Goal: Complete application form

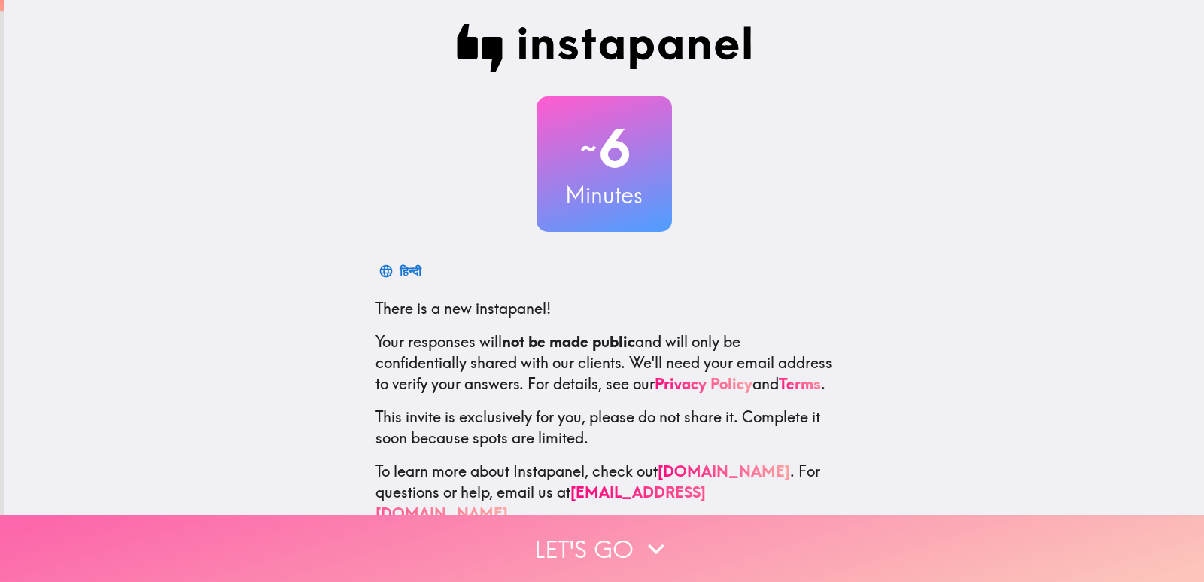
click at [605, 534] on button "Let's go" at bounding box center [602, 548] width 1204 height 67
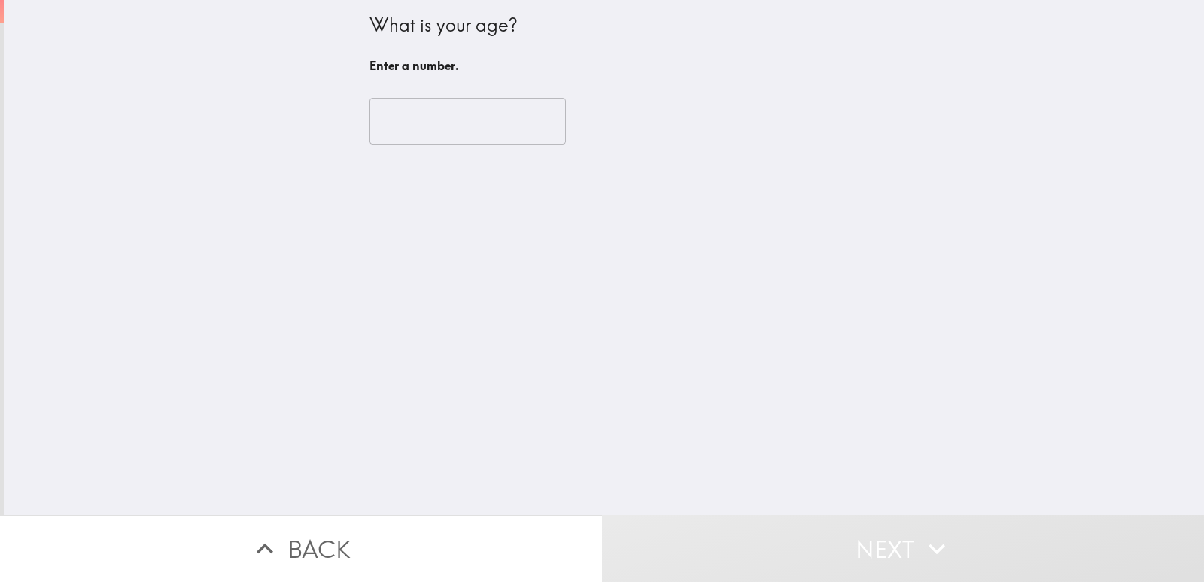
click at [451, 110] on input "number" at bounding box center [467, 121] width 196 height 47
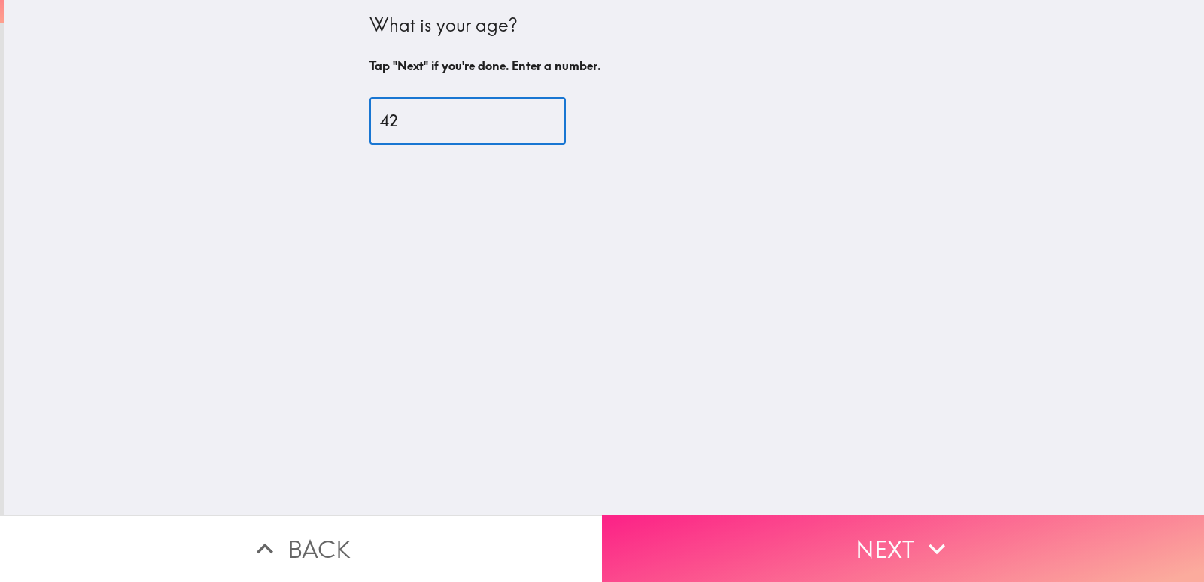
type input "42"
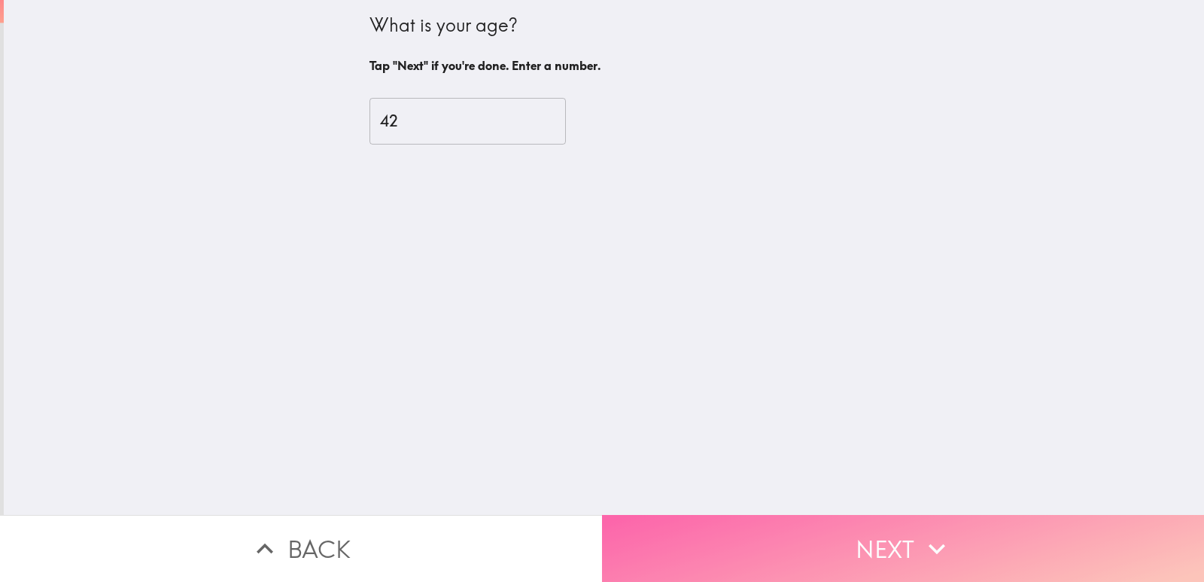
click at [815, 516] on button "Next" at bounding box center [903, 548] width 602 height 67
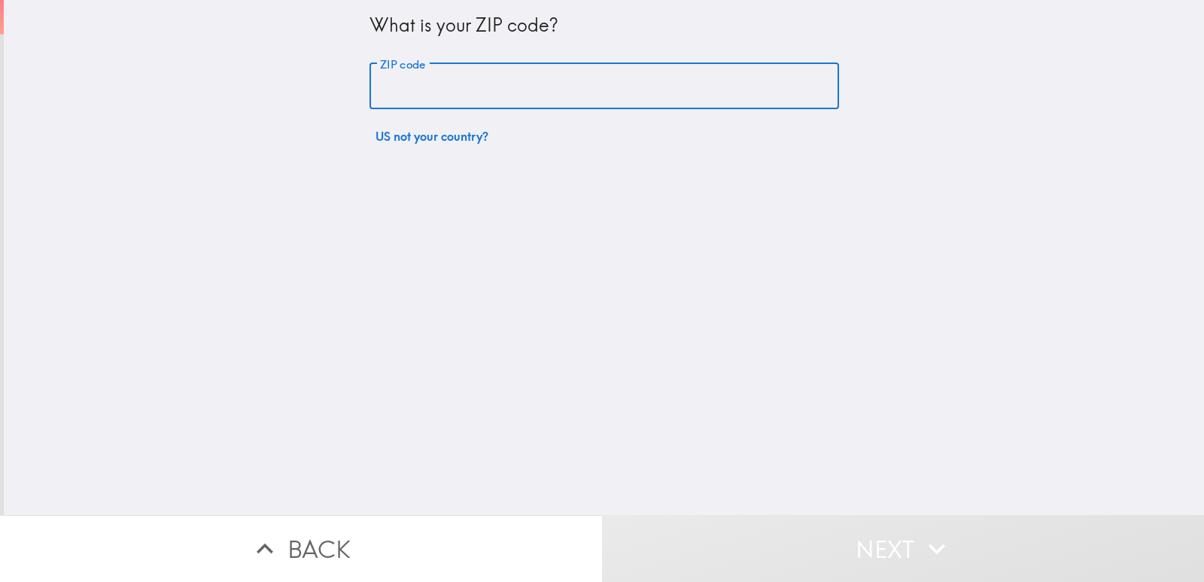
click at [434, 84] on input "ZIP code" at bounding box center [603, 86] width 469 height 47
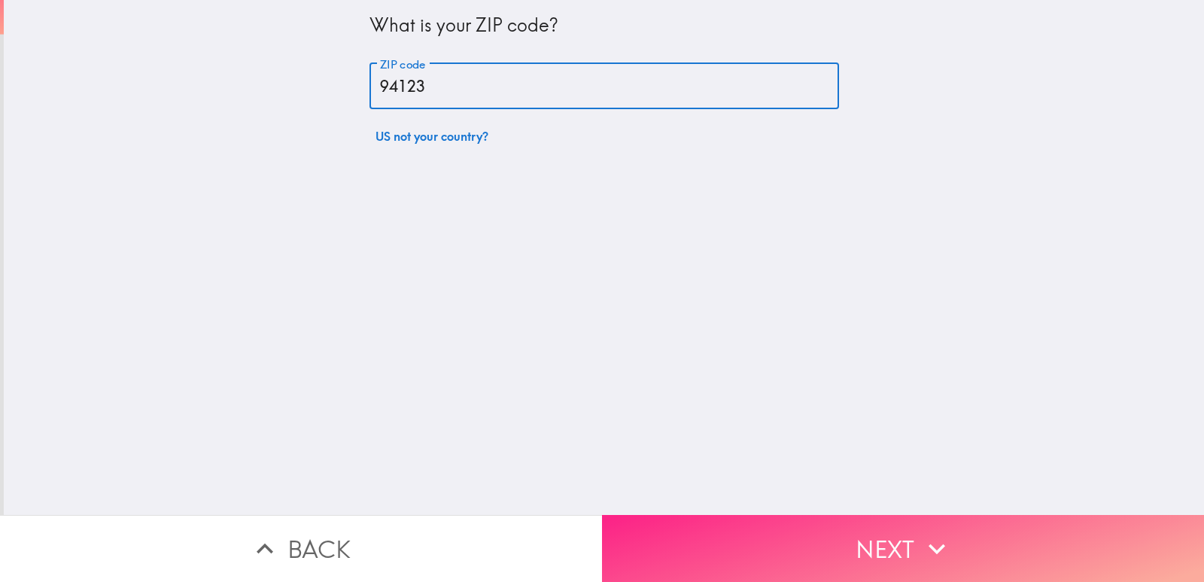
type input "94123"
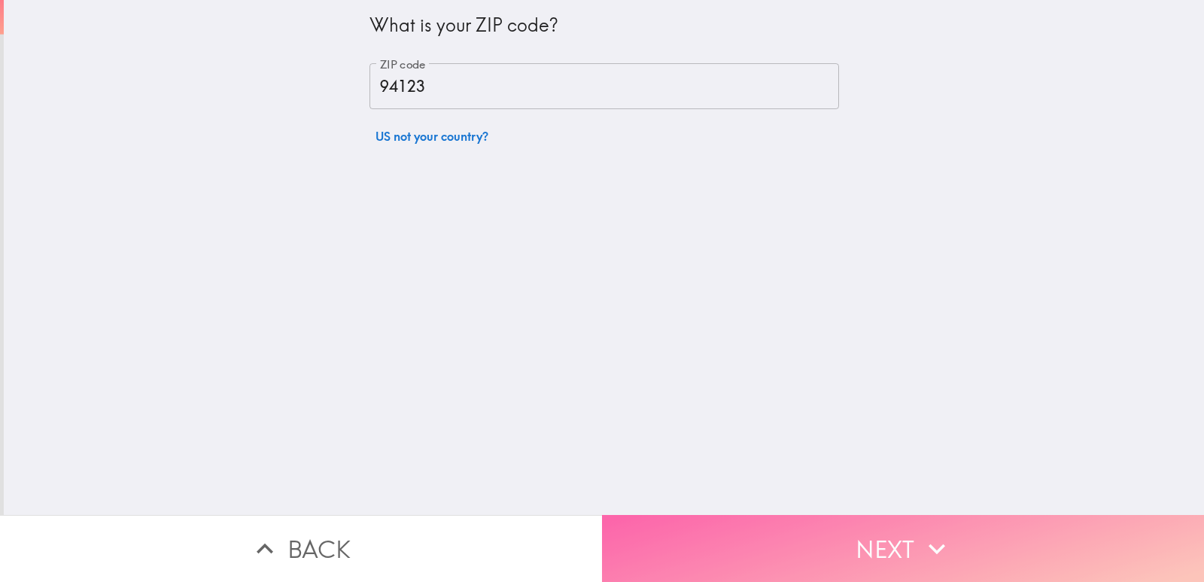
click at [796, 534] on button "Next" at bounding box center [903, 548] width 602 height 67
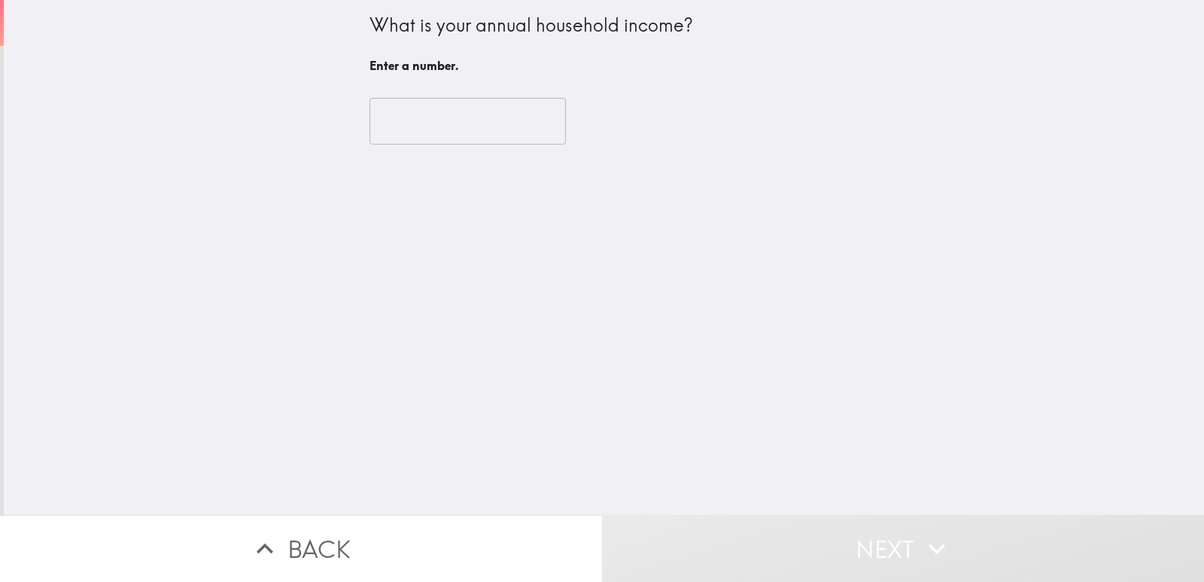
click at [464, 112] on input "number" at bounding box center [467, 121] width 196 height 47
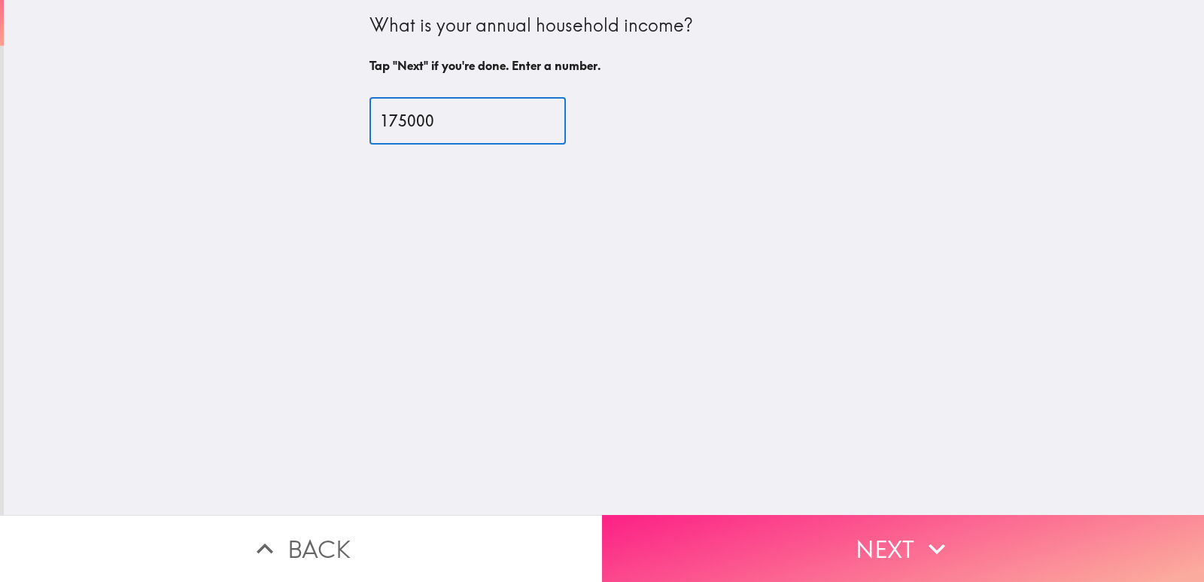
type input "175000"
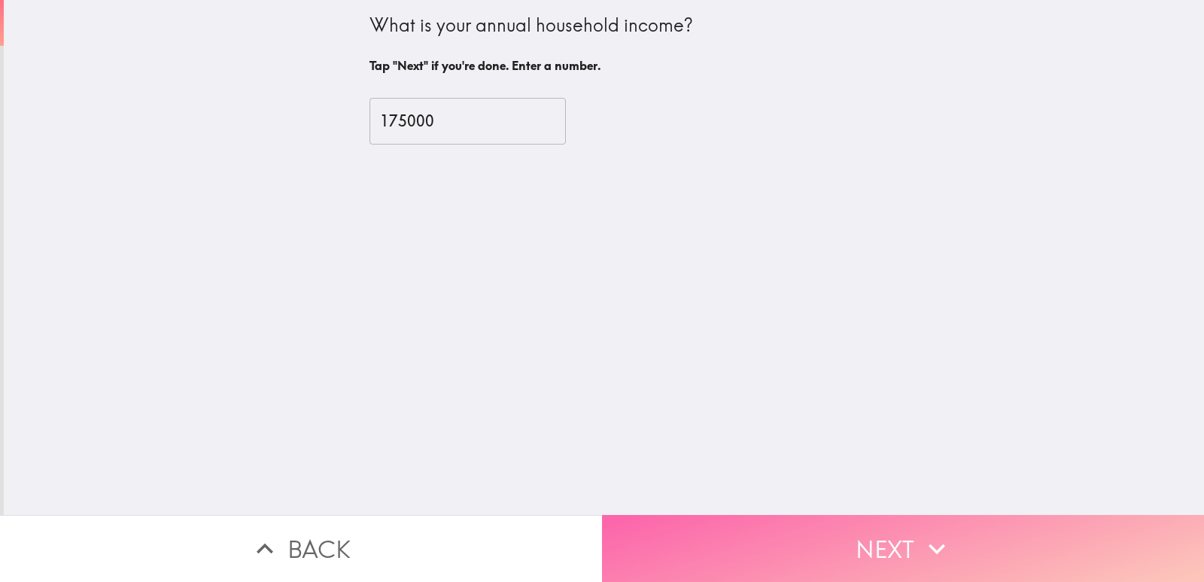
click at [898, 515] on button "Next" at bounding box center [903, 548] width 602 height 67
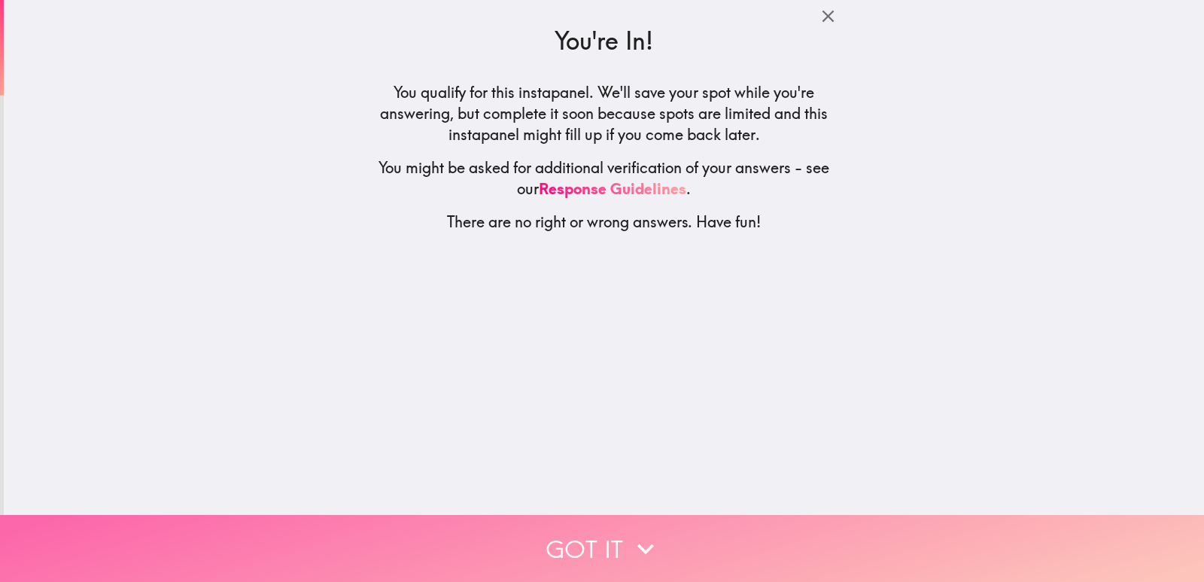
click at [641, 541] on icon "button" at bounding box center [645, 548] width 33 height 33
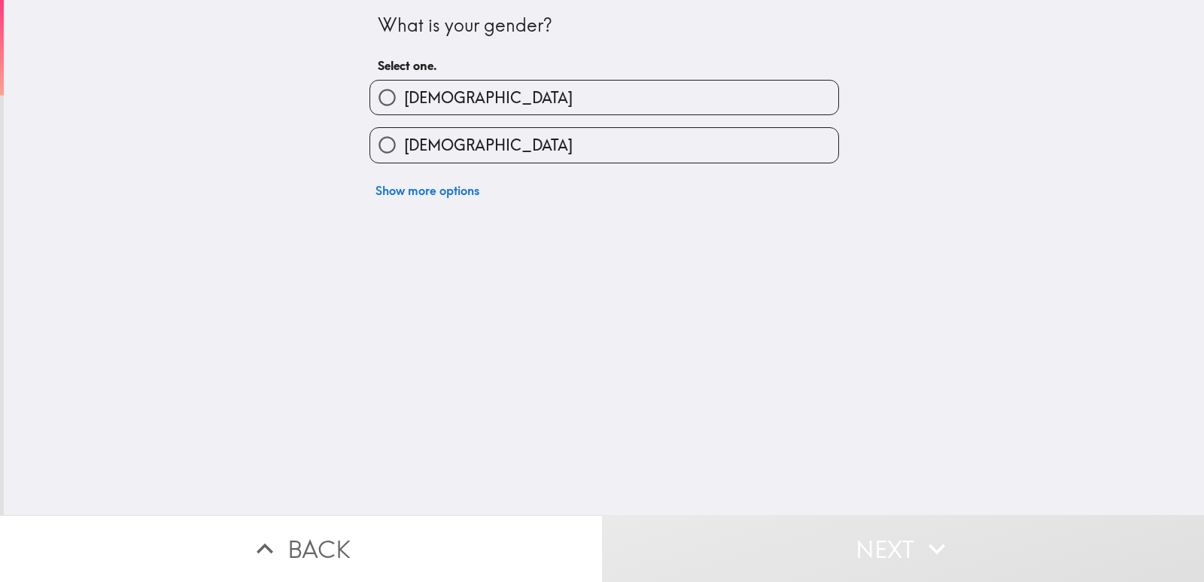
click at [418, 92] on span "[DEMOGRAPHIC_DATA]" at bounding box center [488, 97] width 169 height 21
click at [404, 92] on input "[DEMOGRAPHIC_DATA]" at bounding box center [387, 98] width 34 height 34
radio input "true"
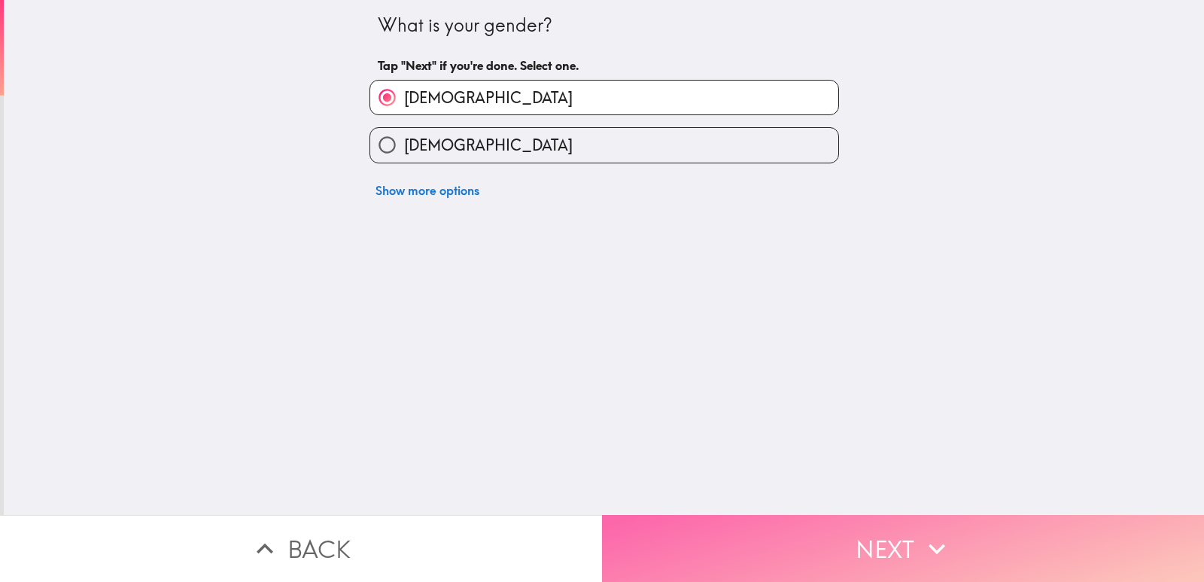
click at [722, 534] on button "Next" at bounding box center [903, 548] width 602 height 67
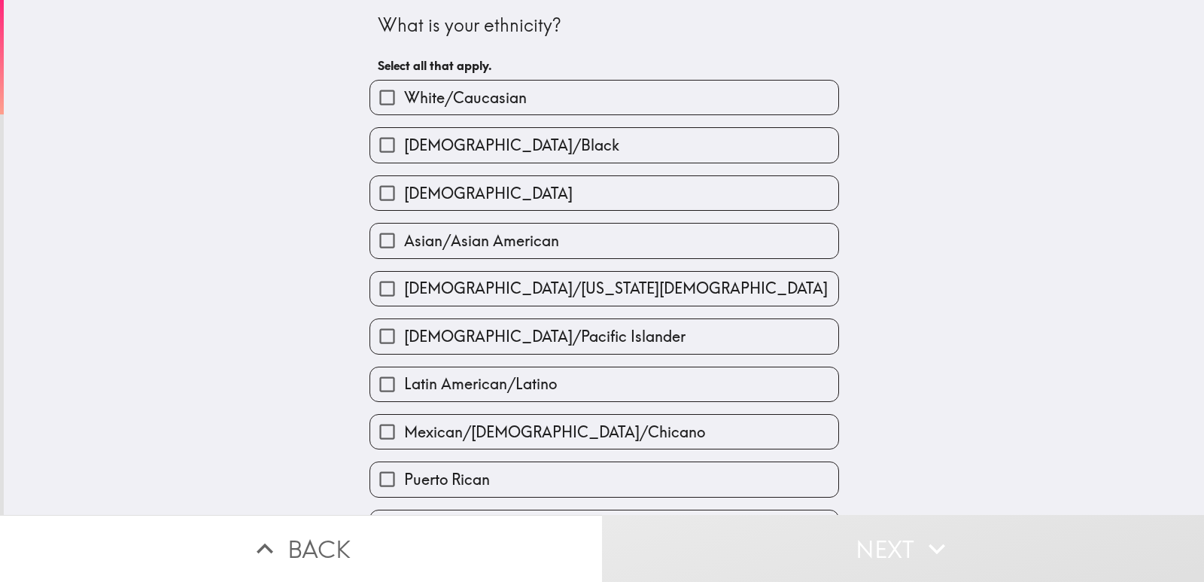
click at [464, 99] on span "White/Caucasian" at bounding box center [465, 97] width 123 height 21
click at [404, 99] on input "White/Caucasian" at bounding box center [387, 98] width 34 height 34
checkbox input "true"
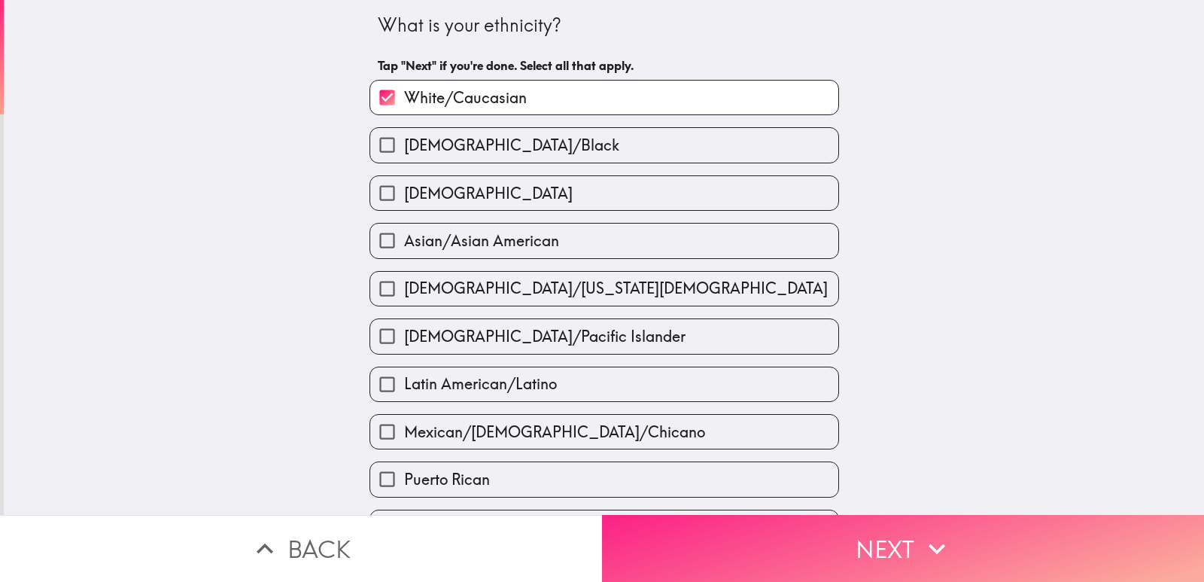
click at [726, 559] on button "Next" at bounding box center [903, 548] width 602 height 67
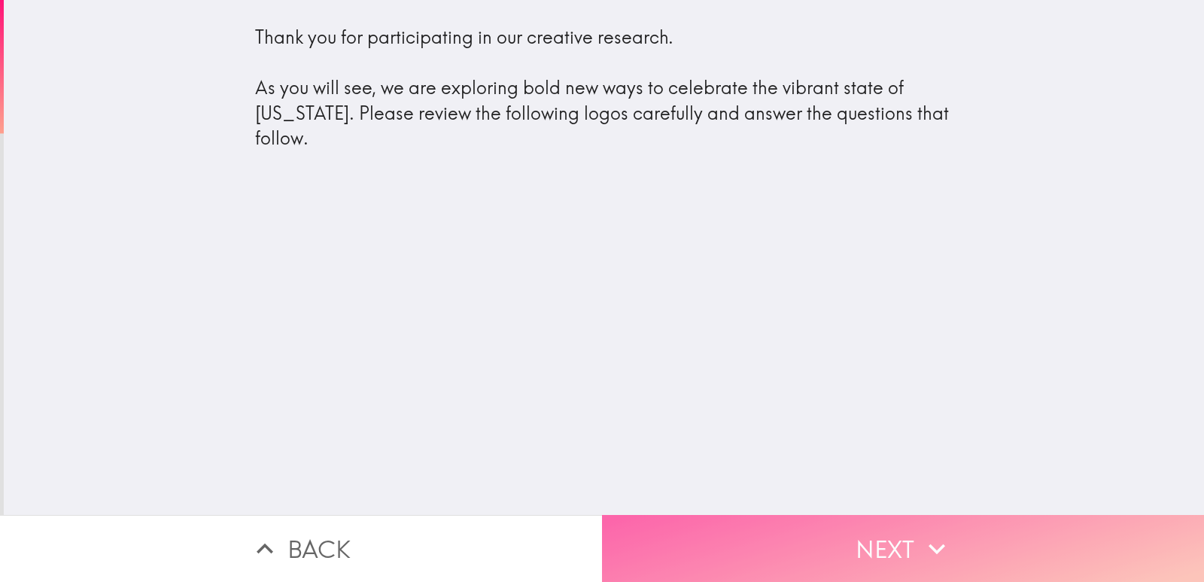
click at [780, 515] on button "Next" at bounding box center [903, 548] width 602 height 67
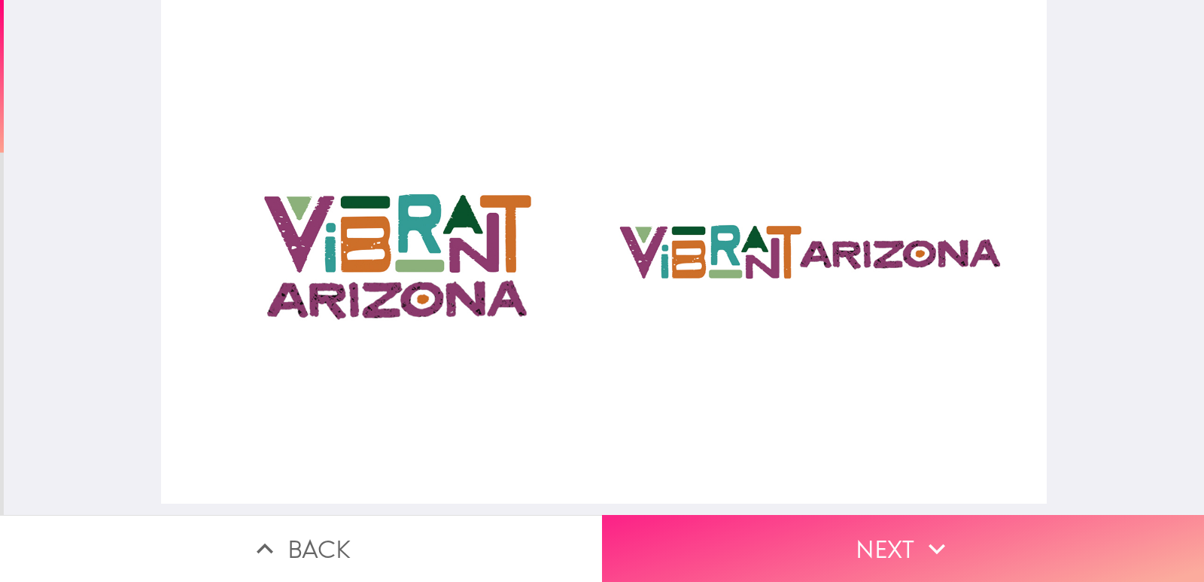
click at [859, 530] on button "Next" at bounding box center [903, 548] width 602 height 67
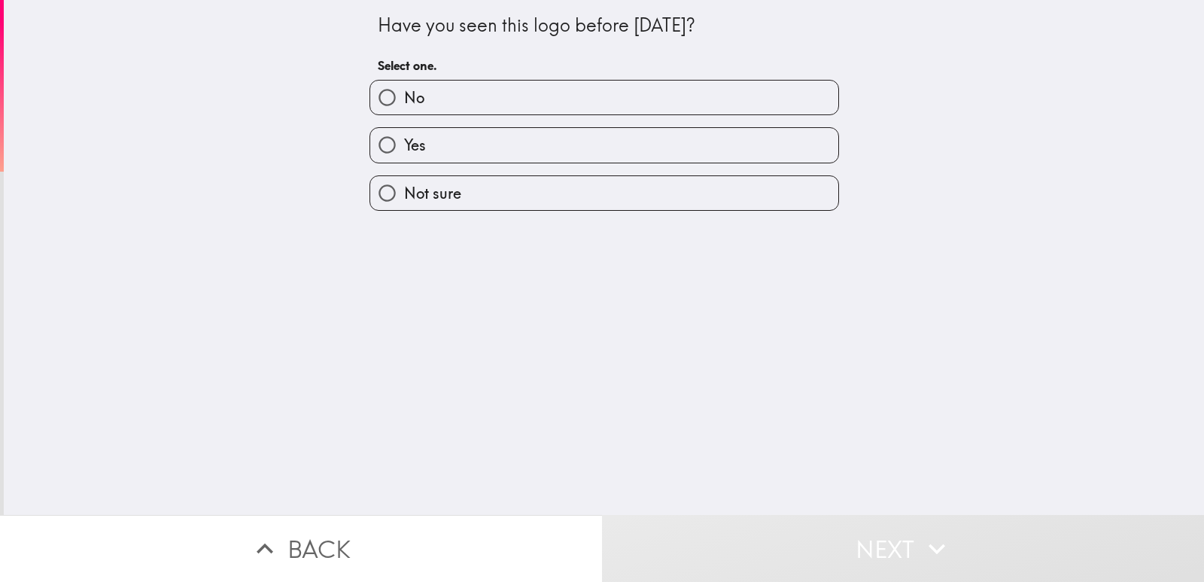
click at [398, 134] on label "Yes" at bounding box center [604, 145] width 468 height 34
click at [398, 134] on input "Yes" at bounding box center [387, 145] width 34 height 34
radio input "true"
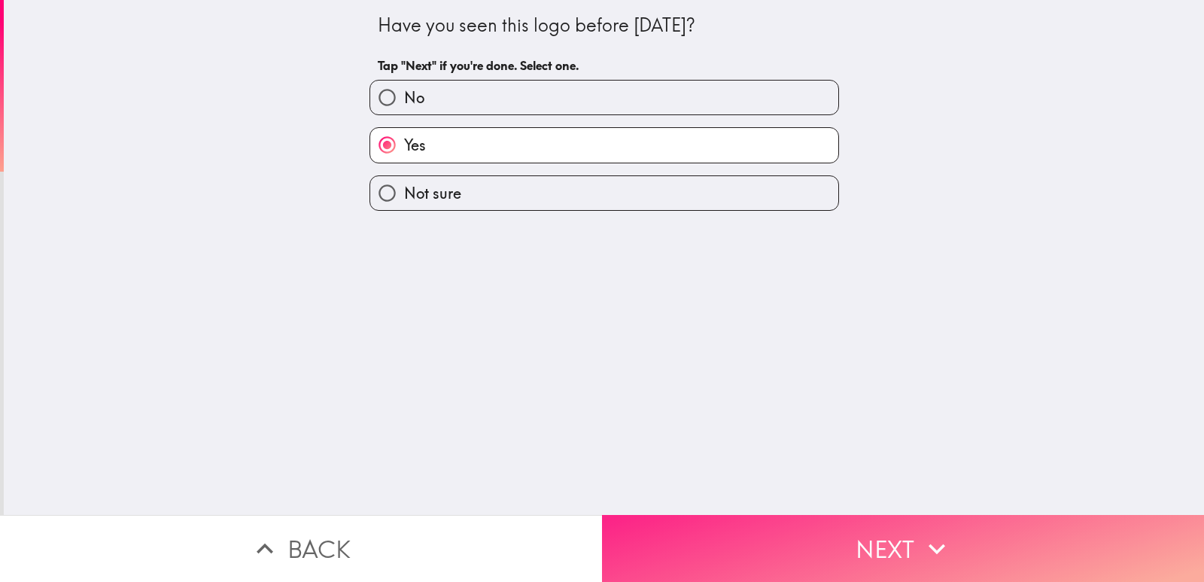
click at [842, 530] on button "Next" at bounding box center [903, 548] width 602 height 67
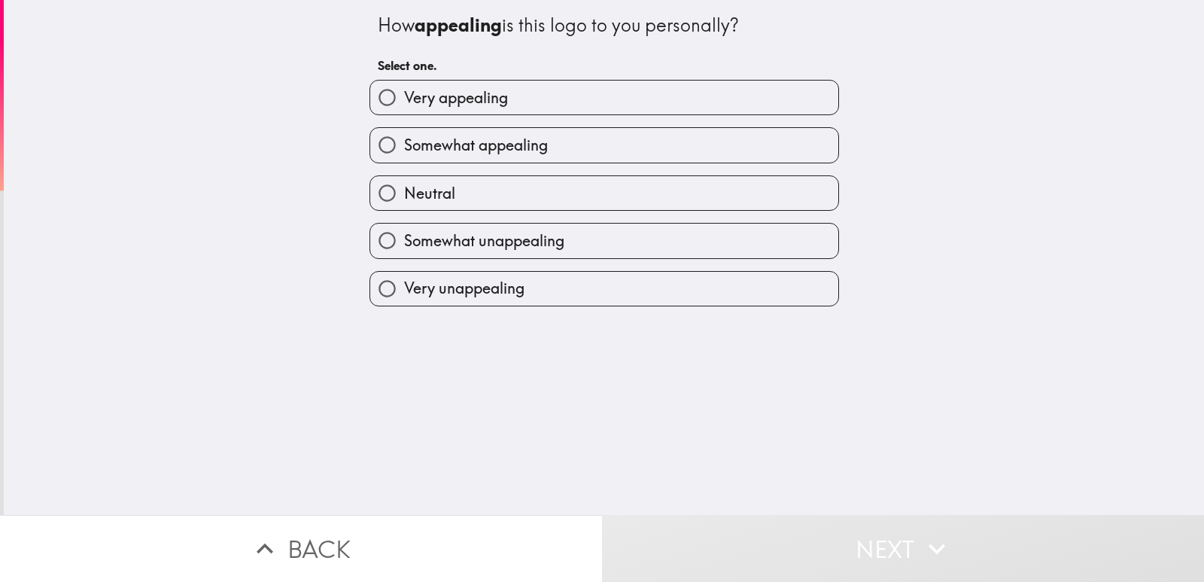
click at [479, 96] on span "Very appealing" at bounding box center [456, 97] width 104 height 21
click at [404, 96] on input "Very appealing" at bounding box center [387, 98] width 34 height 34
radio input "true"
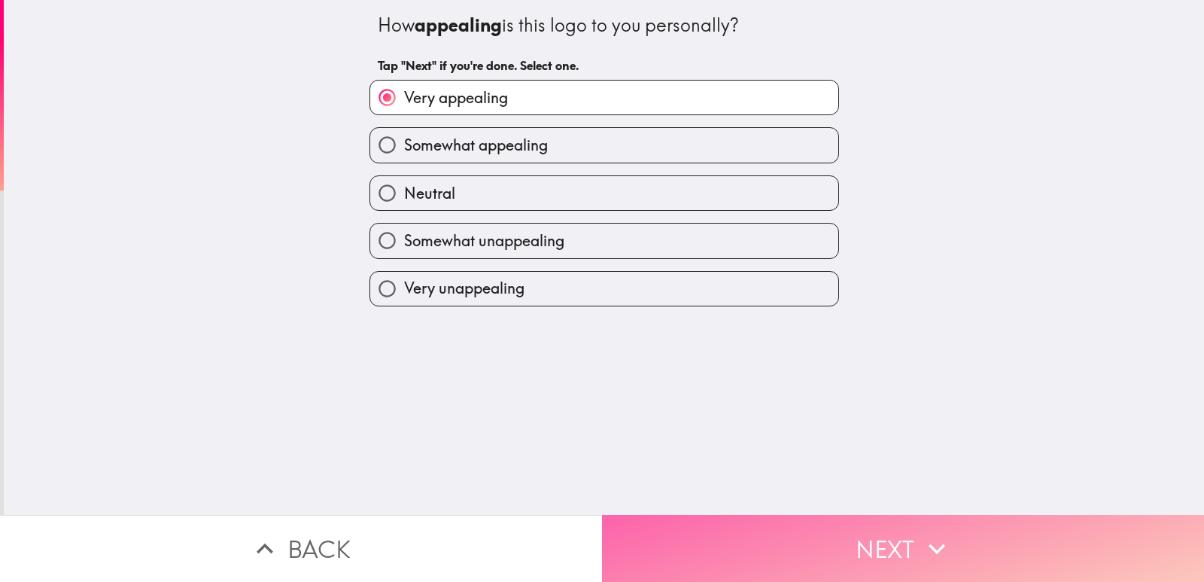
click at [833, 525] on button "Next" at bounding box center [903, 548] width 602 height 67
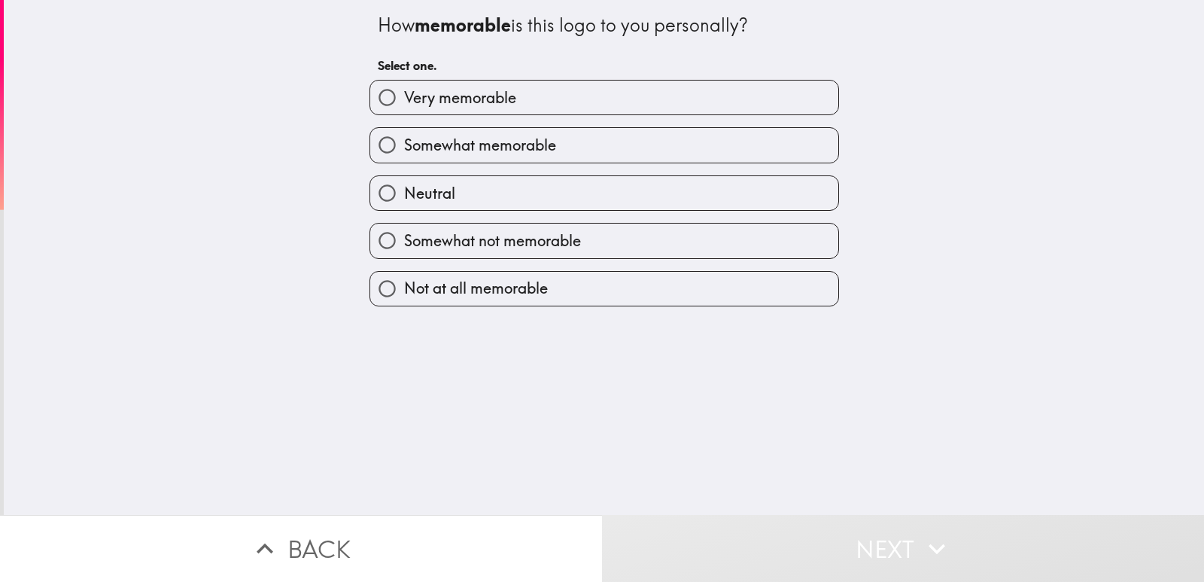
click at [528, 106] on label "Very memorable" at bounding box center [604, 98] width 468 height 34
click at [404, 106] on input "Very memorable" at bounding box center [387, 98] width 34 height 34
radio input "true"
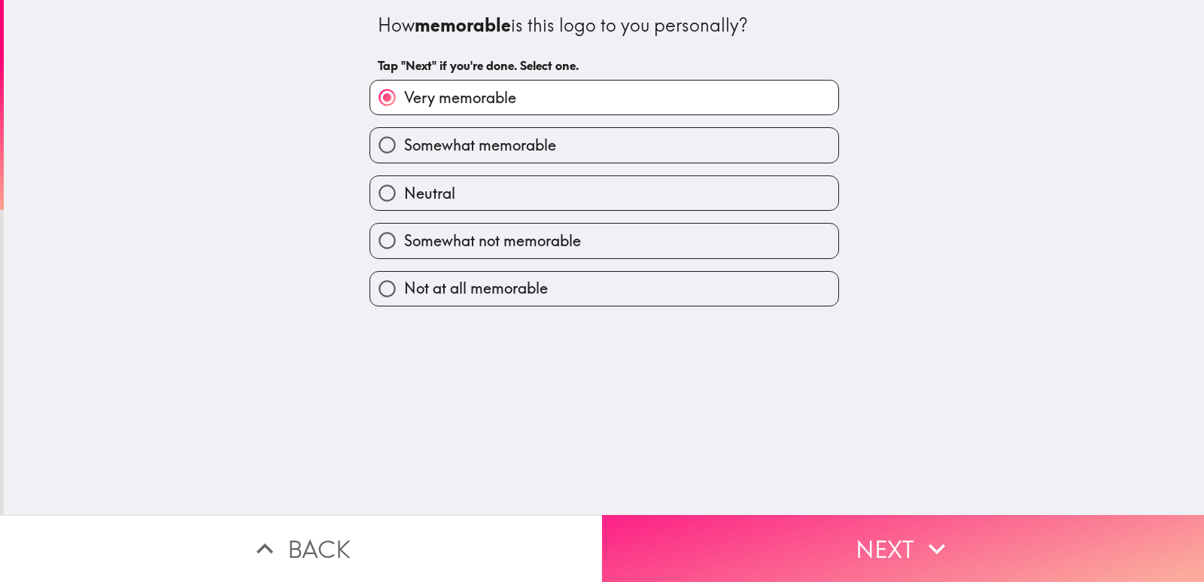
click at [883, 529] on button "Next" at bounding box center [903, 548] width 602 height 67
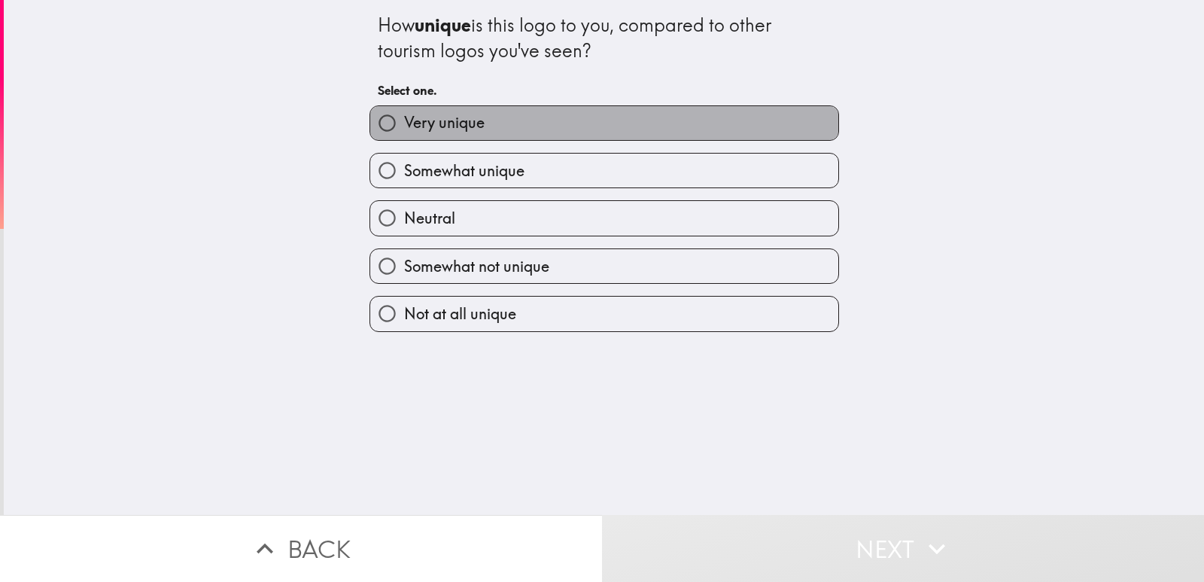
click at [450, 132] on span "Very unique" at bounding box center [444, 122] width 81 height 21
click at [404, 132] on input "Very unique" at bounding box center [387, 123] width 34 height 34
radio input "true"
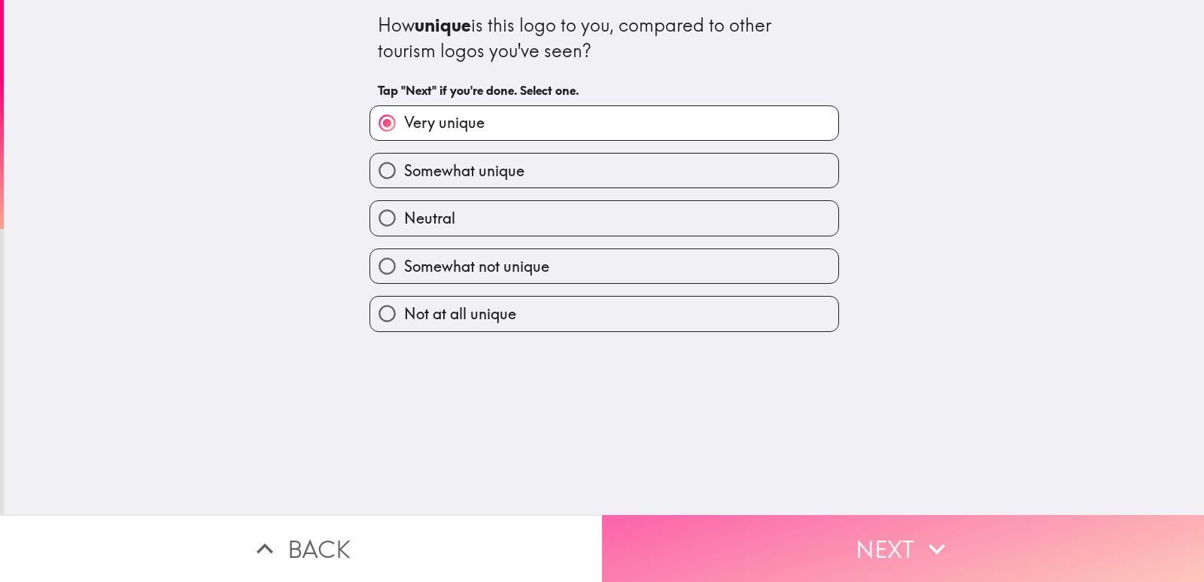
click at [802, 525] on button "Next" at bounding box center [903, 548] width 602 height 67
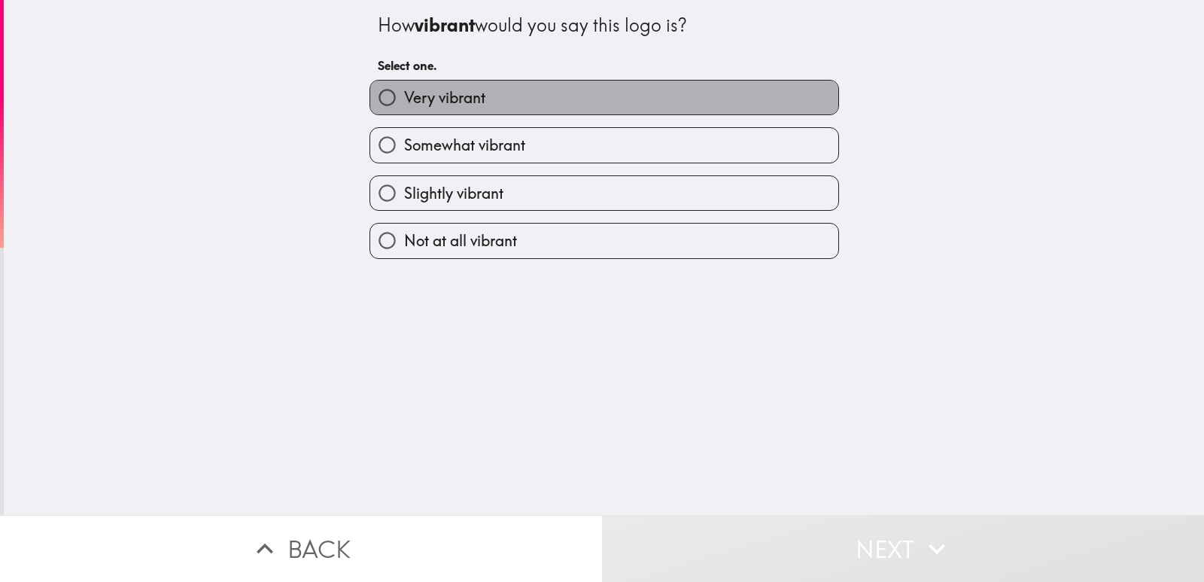
click at [488, 112] on label "Very vibrant" at bounding box center [604, 98] width 468 height 34
click at [404, 112] on input "Very vibrant" at bounding box center [387, 98] width 34 height 34
radio input "true"
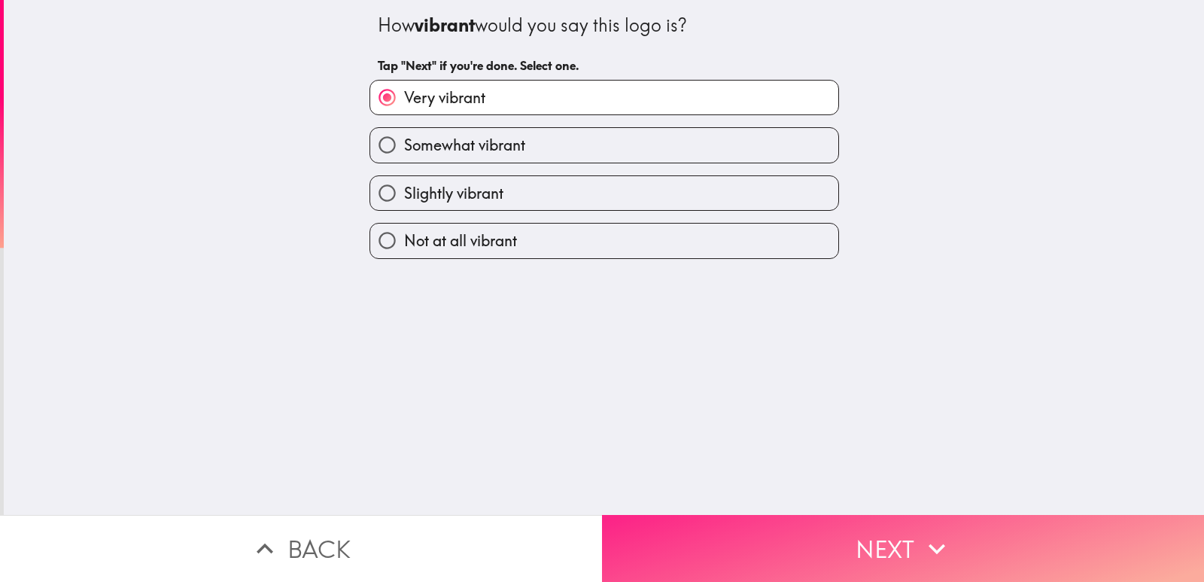
click at [748, 518] on button "Next" at bounding box center [903, 548] width 602 height 67
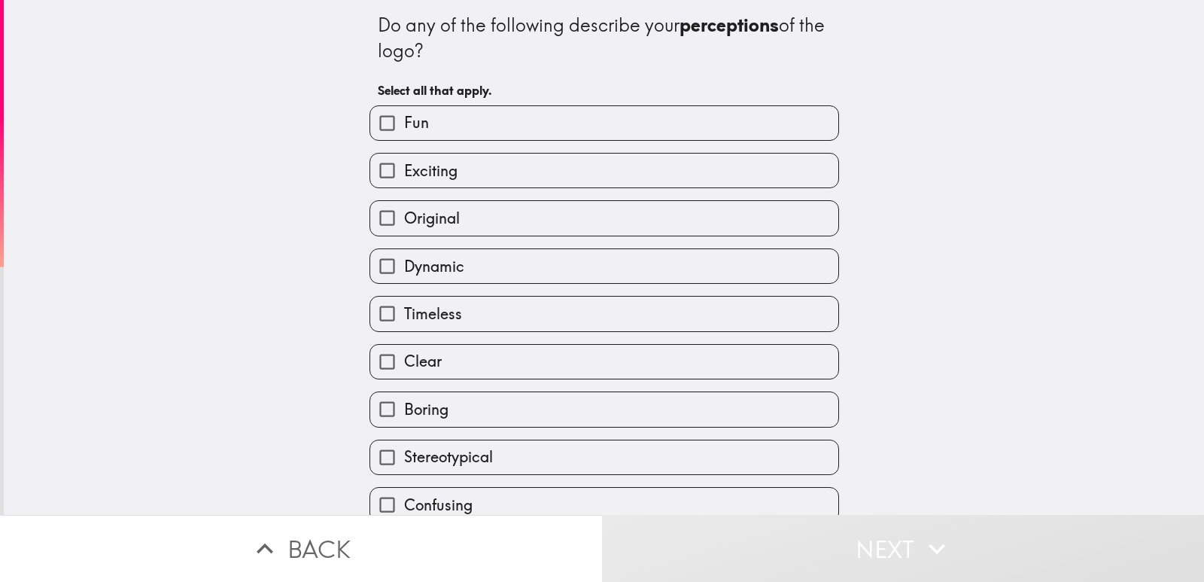
click at [421, 175] on span "Exciting" at bounding box center [430, 170] width 53 height 21
click at [404, 175] on input "Exciting" at bounding box center [387, 170] width 34 height 34
checkbox input "true"
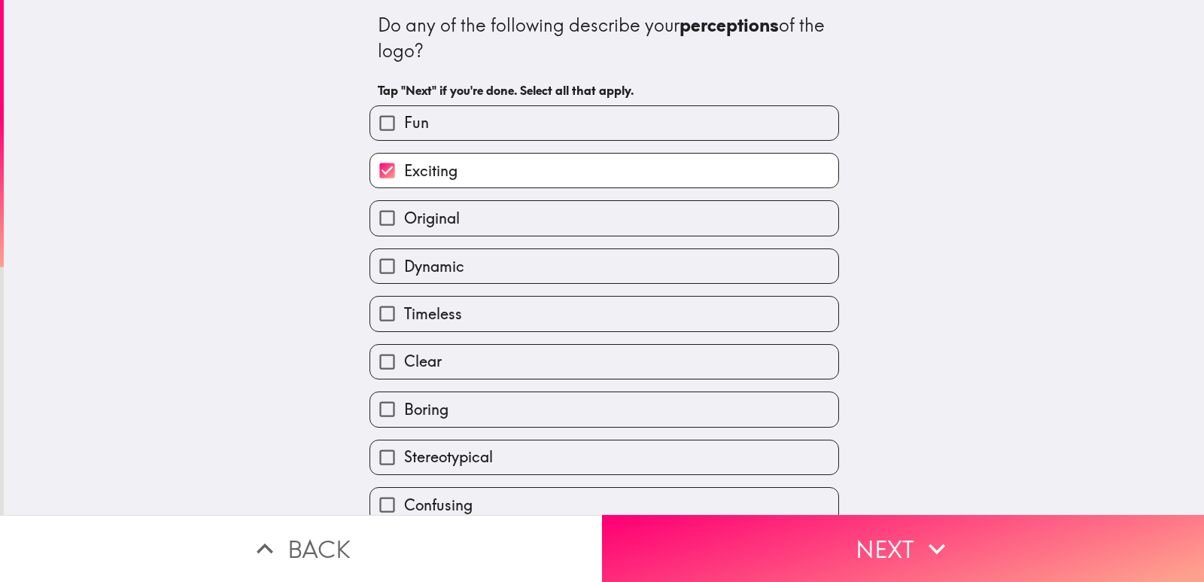
scroll to position [257, 0]
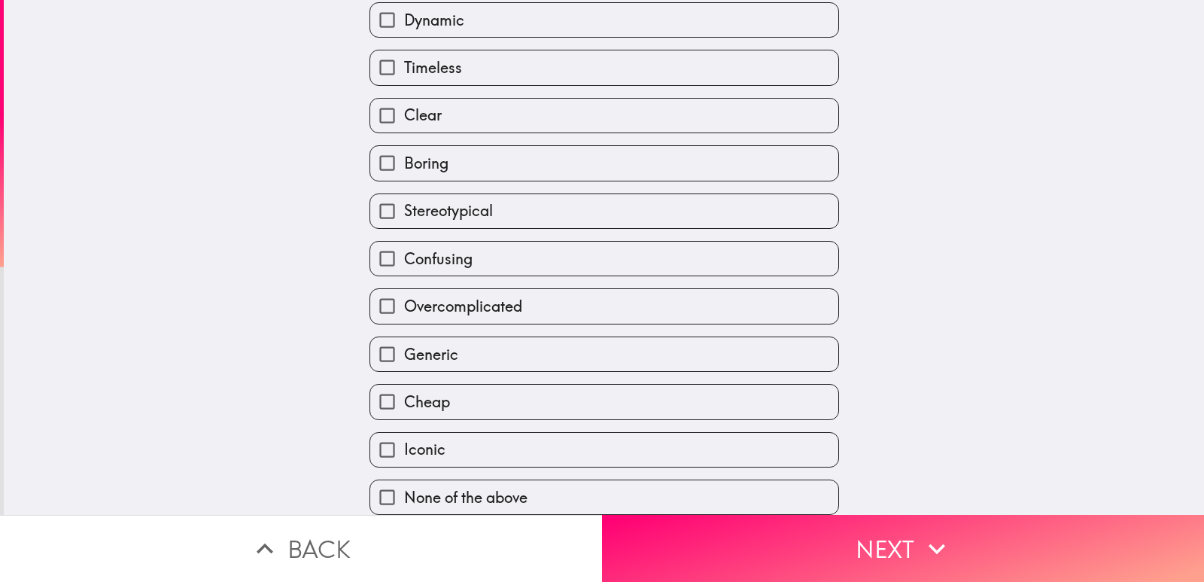
click at [434, 111] on label "Clear" at bounding box center [604, 116] width 468 height 34
click at [404, 111] on input "Clear" at bounding box center [387, 116] width 34 height 34
checkbox input "true"
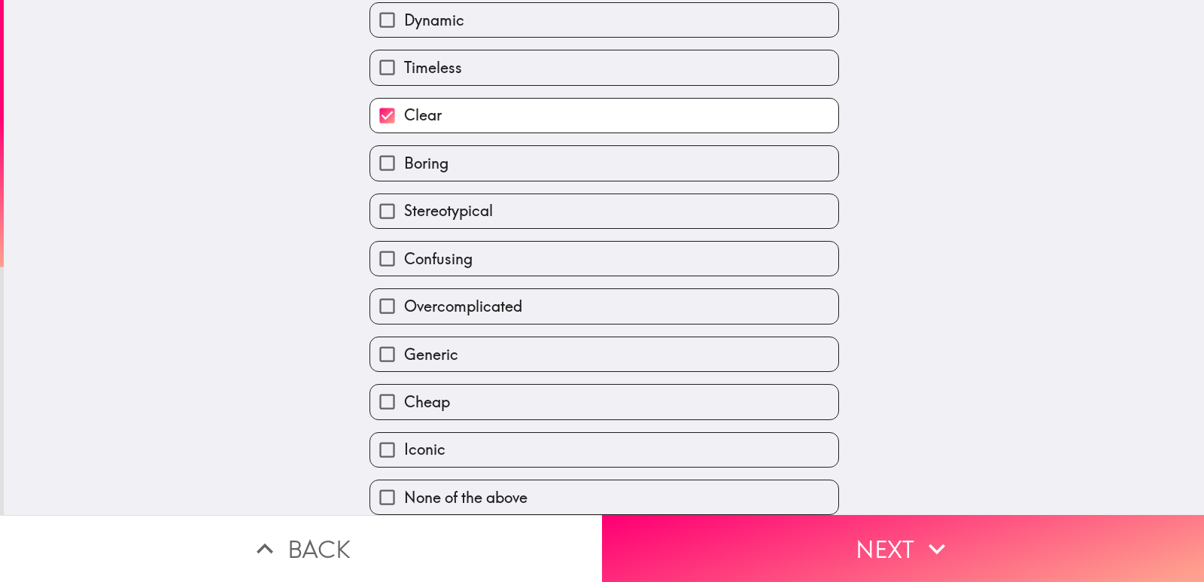
click at [453, 452] on label "Iconic" at bounding box center [604, 450] width 468 height 34
click at [404, 452] on input "Iconic" at bounding box center [387, 450] width 34 height 34
checkbox input "true"
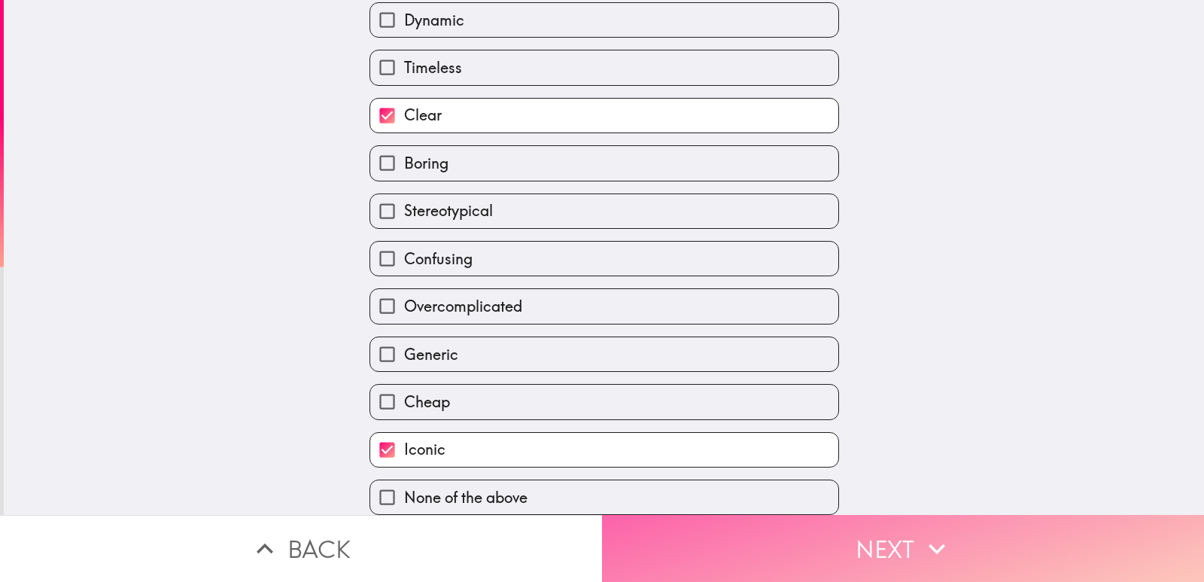
click at [822, 521] on button "Next" at bounding box center [903, 548] width 602 height 67
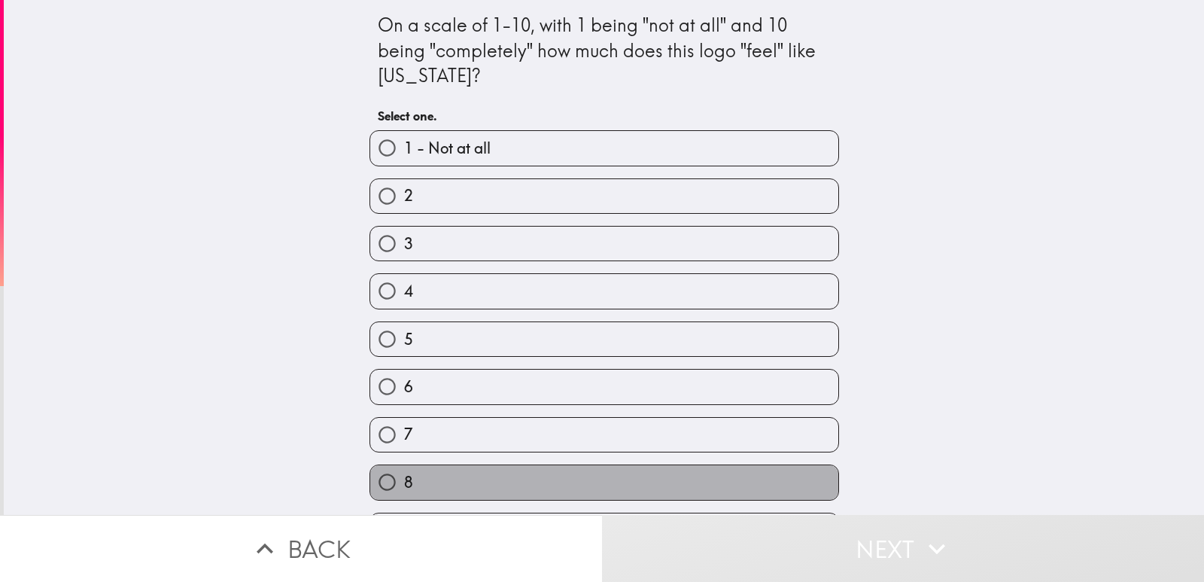
click at [463, 472] on label "8" at bounding box center [604, 482] width 468 height 34
click at [404, 472] on input "8" at bounding box center [387, 482] width 34 height 34
radio input "true"
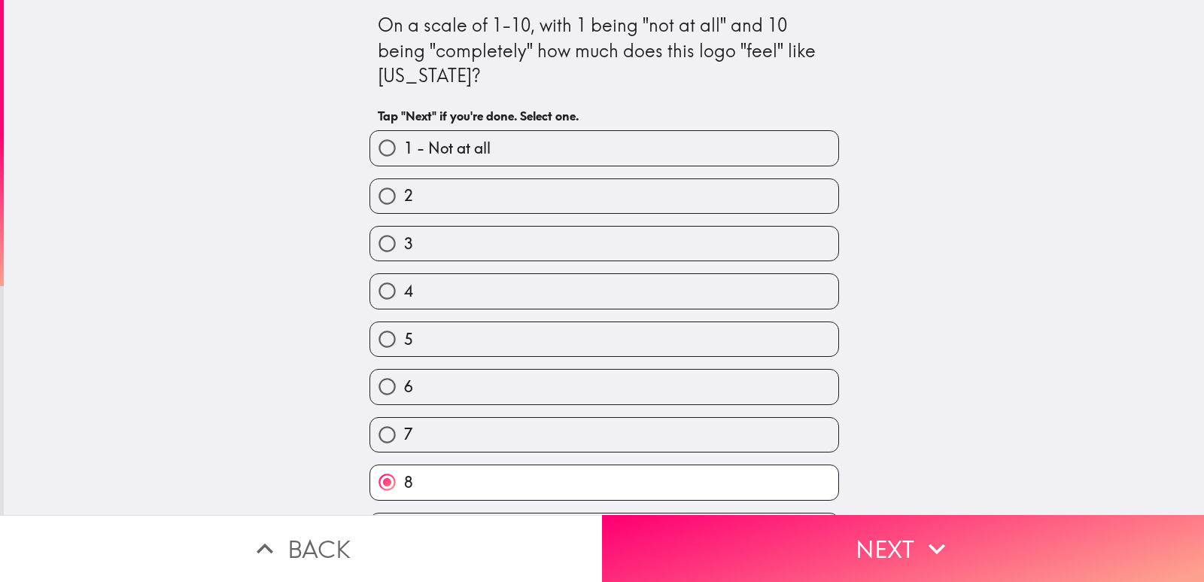
scroll to position [92, 0]
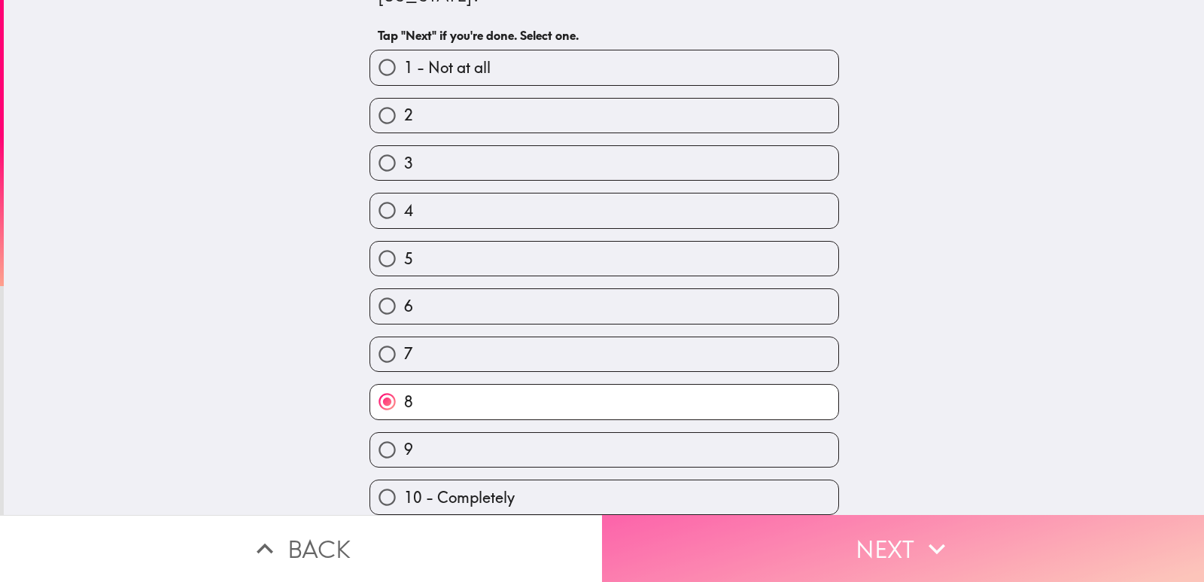
click at [789, 524] on button "Next" at bounding box center [903, 548] width 602 height 67
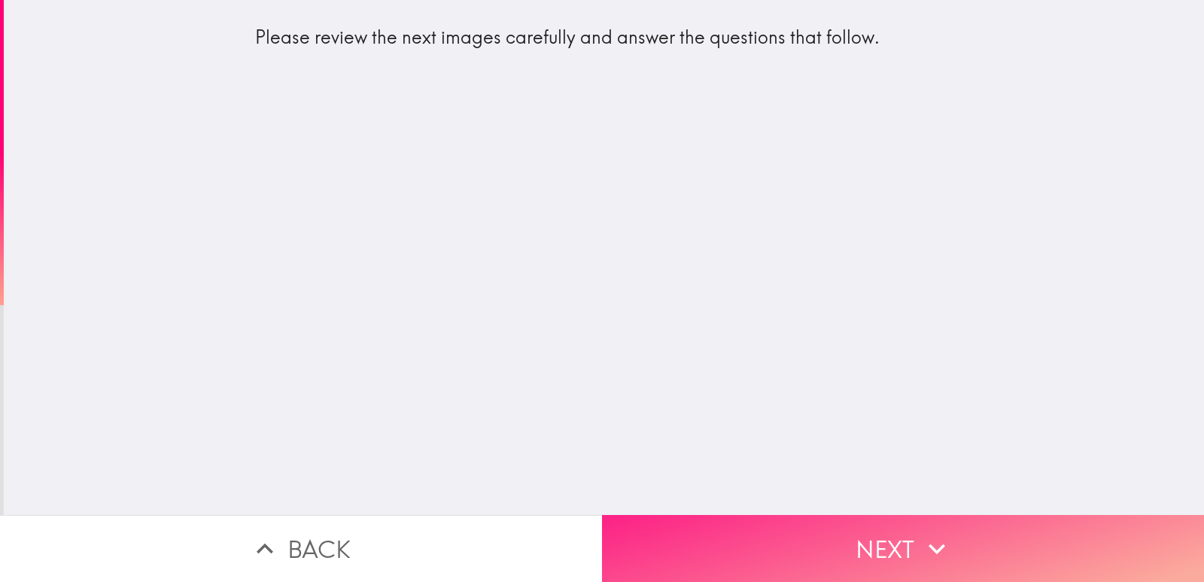
click at [838, 544] on button "Next" at bounding box center [903, 548] width 602 height 67
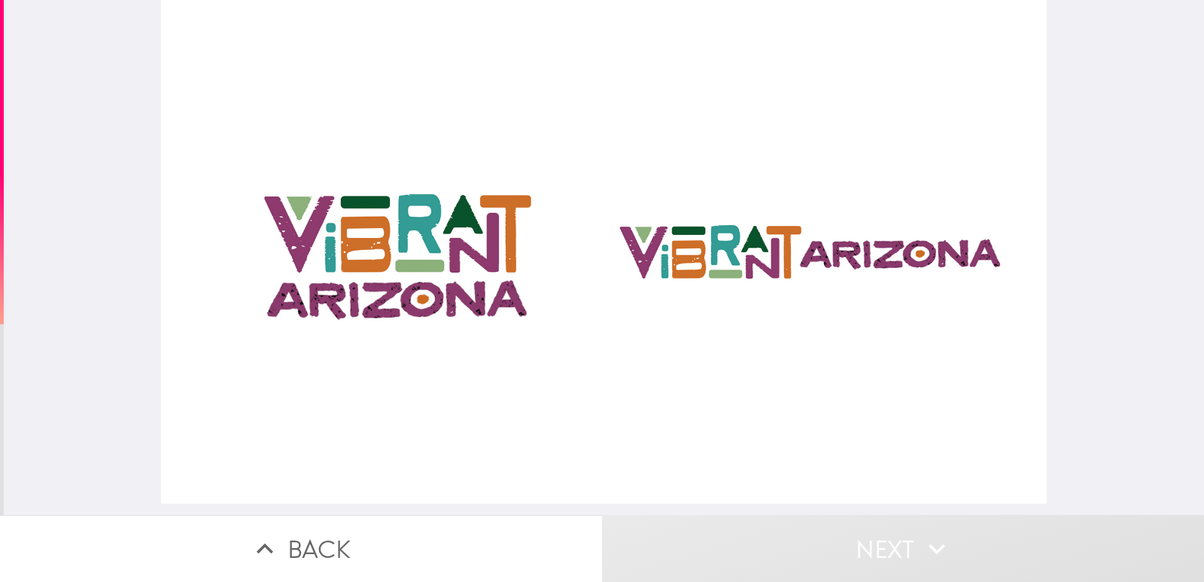
click at [767, 537] on button "Next" at bounding box center [903, 548] width 602 height 67
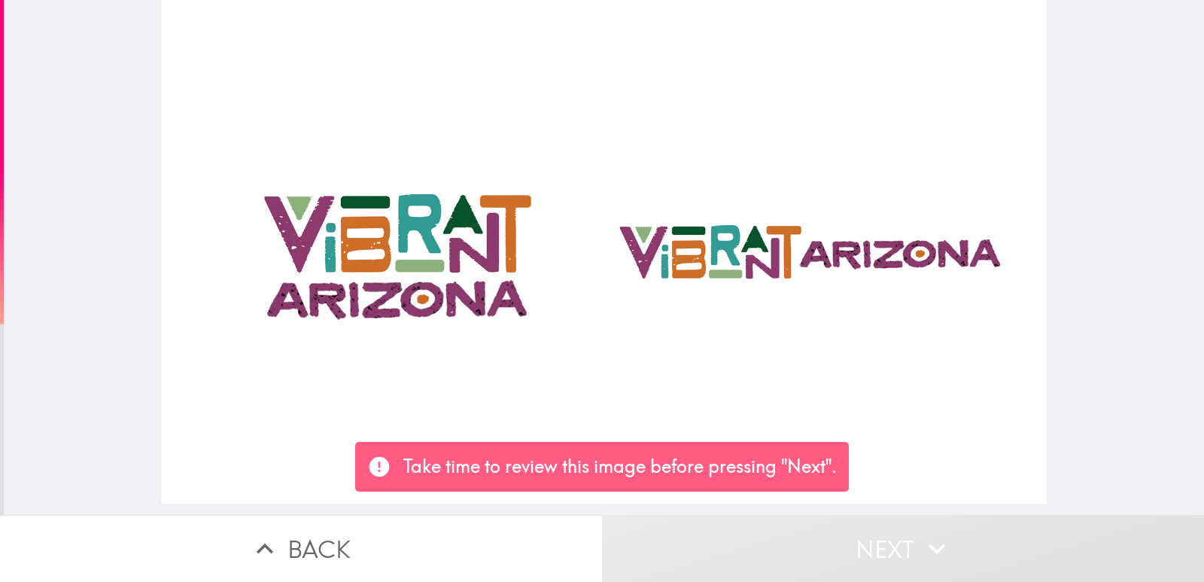
click at [649, 381] on div at bounding box center [604, 251] width 886 height 503
click at [451, 223] on div at bounding box center [604, 251] width 886 height 503
click at [731, 254] on div at bounding box center [604, 251] width 886 height 503
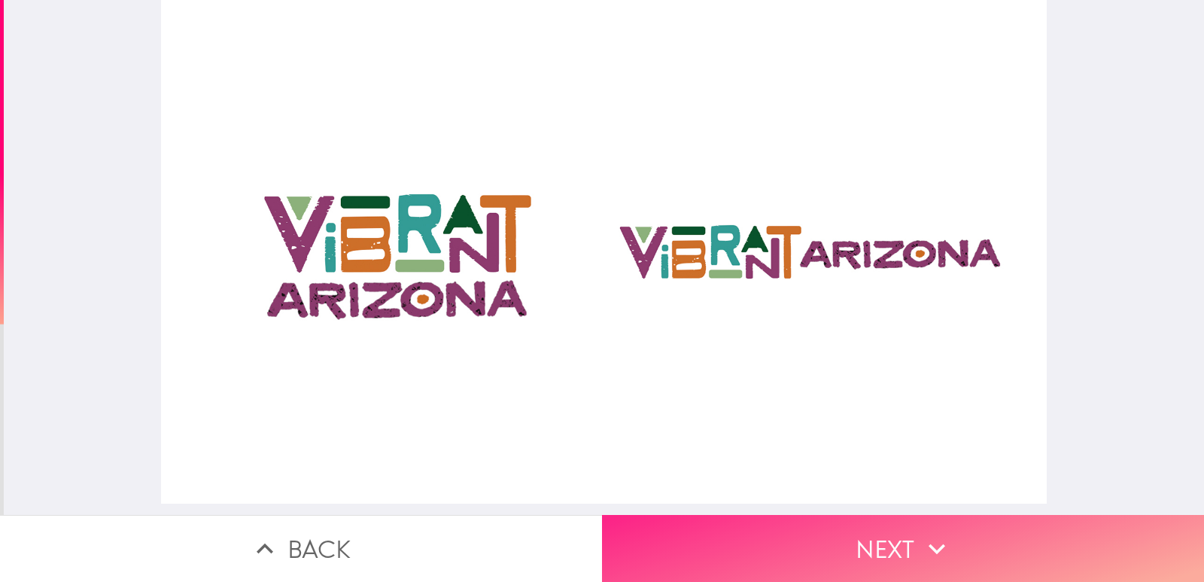
click at [709, 526] on button "Next" at bounding box center [903, 548] width 602 height 67
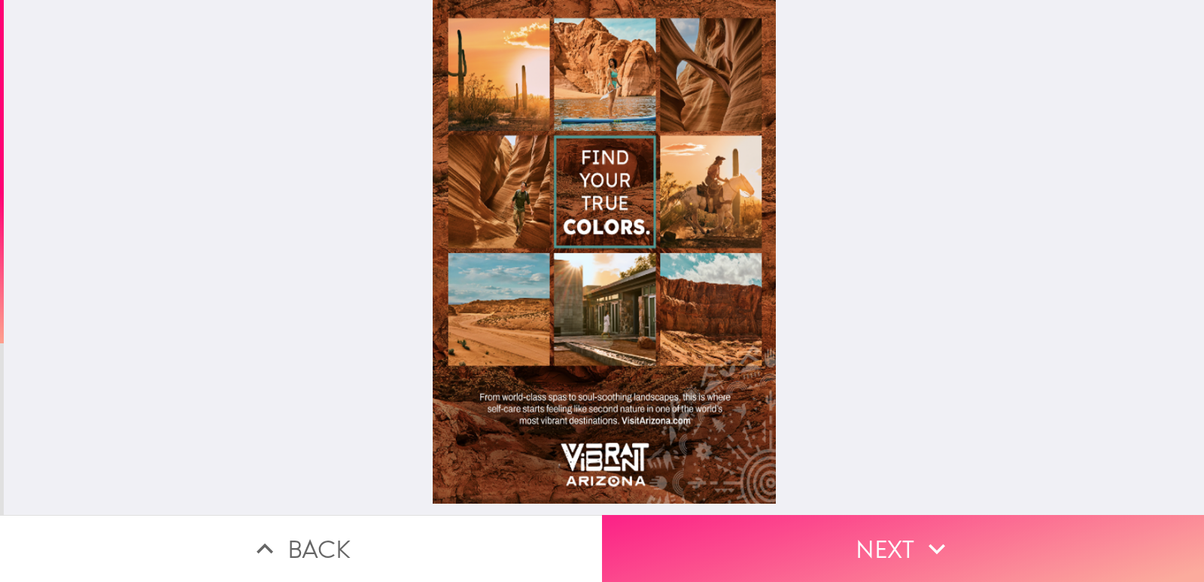
click at [807, 515] on button "Next" at bounding box center [903, 548] width 602 height 67
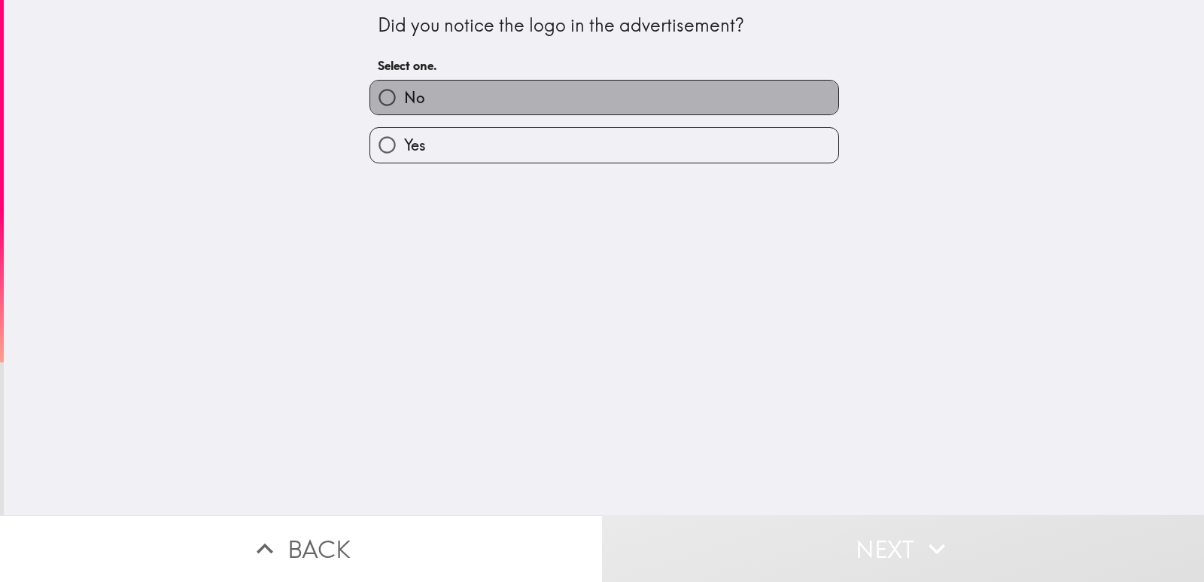
click at [489, 99] on label "No" at bounding box center [604, 98] width 468 height 34
click at [404, 99] on input "No" at bounding box center [387, 98] width 34 height 34
radio input "true"
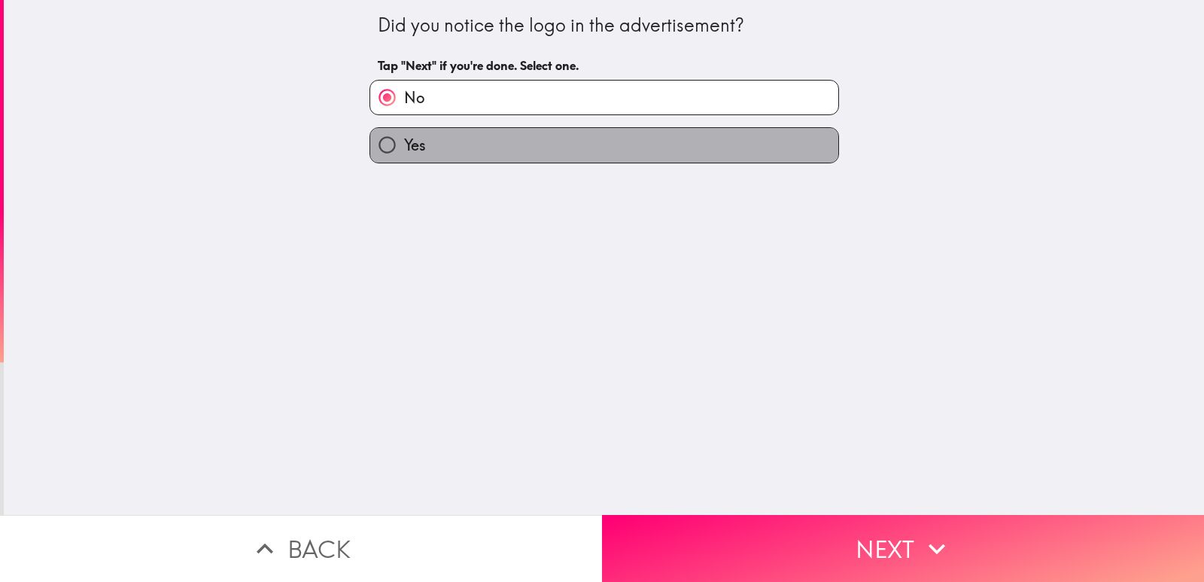
click at [482, 146] on label "Yes" at bounding box center [604, 145] width 468 height 34
click at [404, 146] on input "Yes" at bounding box center [387, 145] width 34 height 34
radio input "true"
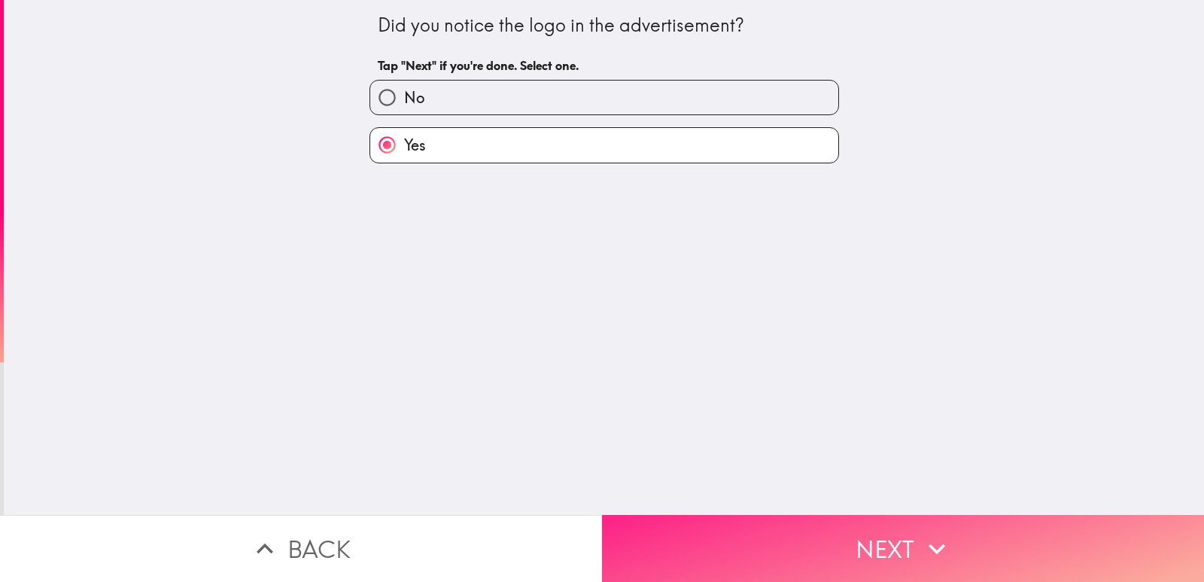
click at [895, 531] on button "Next" at bounding box center [903, 548] width 602 height 67
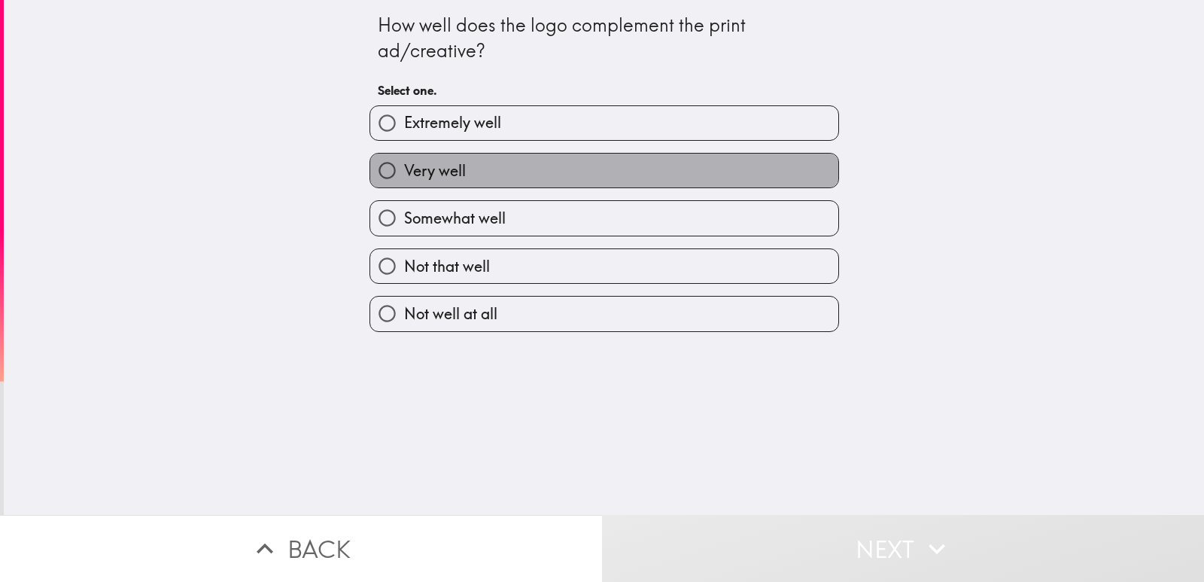
click at [488, 175] on label "Very well" at bounding box center [604, 170] width 468 height 34
click at [404, 175] on input "Very well" at bounding box center [387, 170] width 34 height 34
radio input "true"
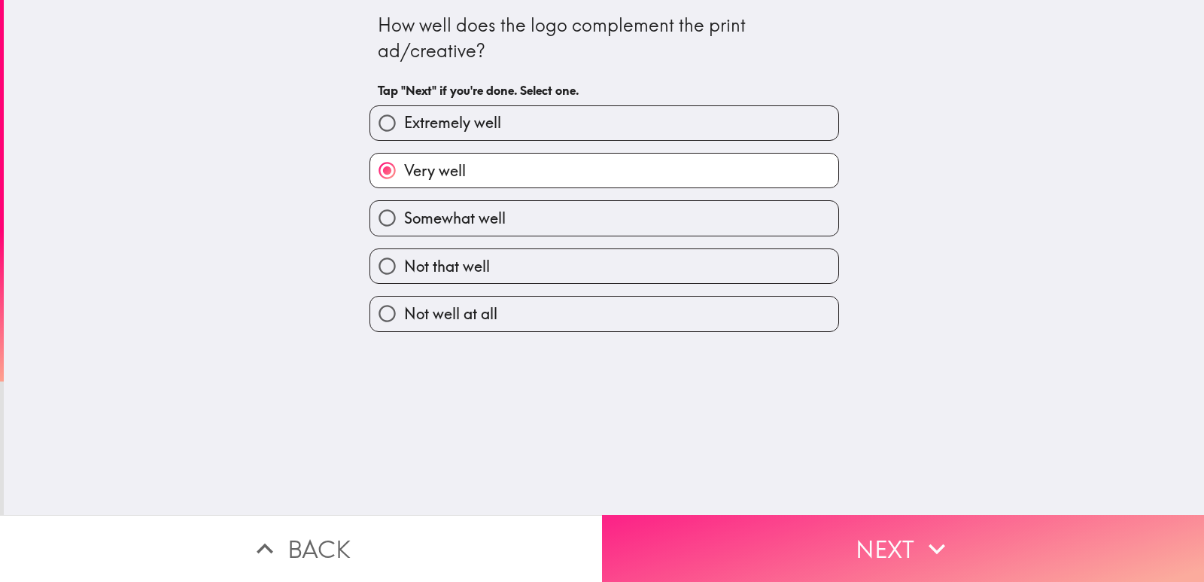
click at [787, 537] on button "Next" at bounding box center [903, 548] width 602 height 67
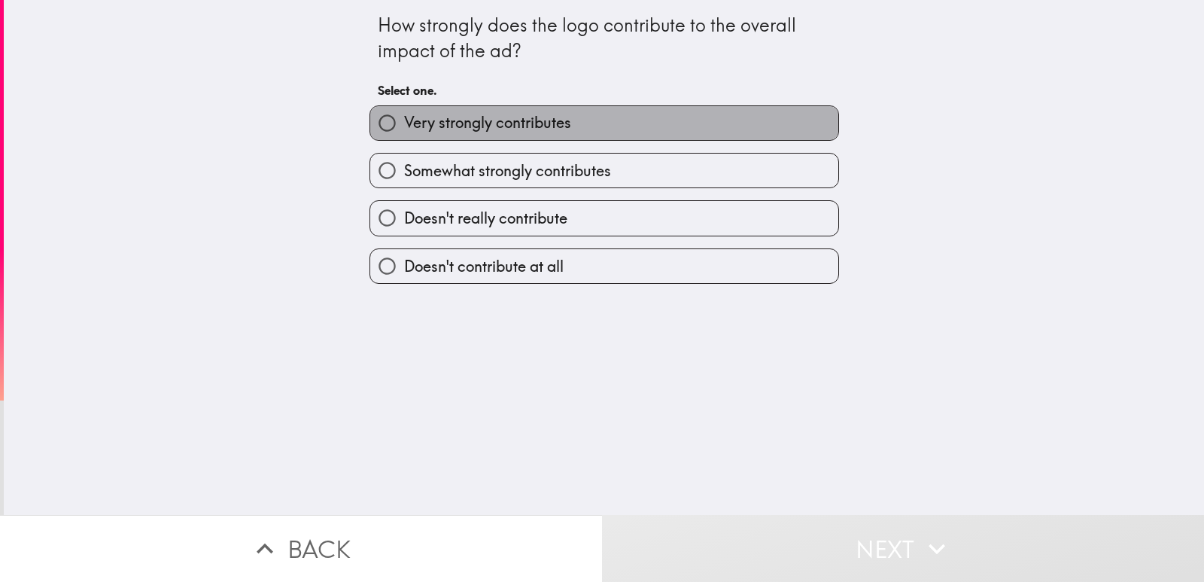
click at [458, 124] on span "Very strongly contributes" at bounding box center [487, 122] width 167 height 21
click at [404, 124] on input "Very strongly contributes" at bounding box center [387, 123] width 34 height 34
radio input "true"
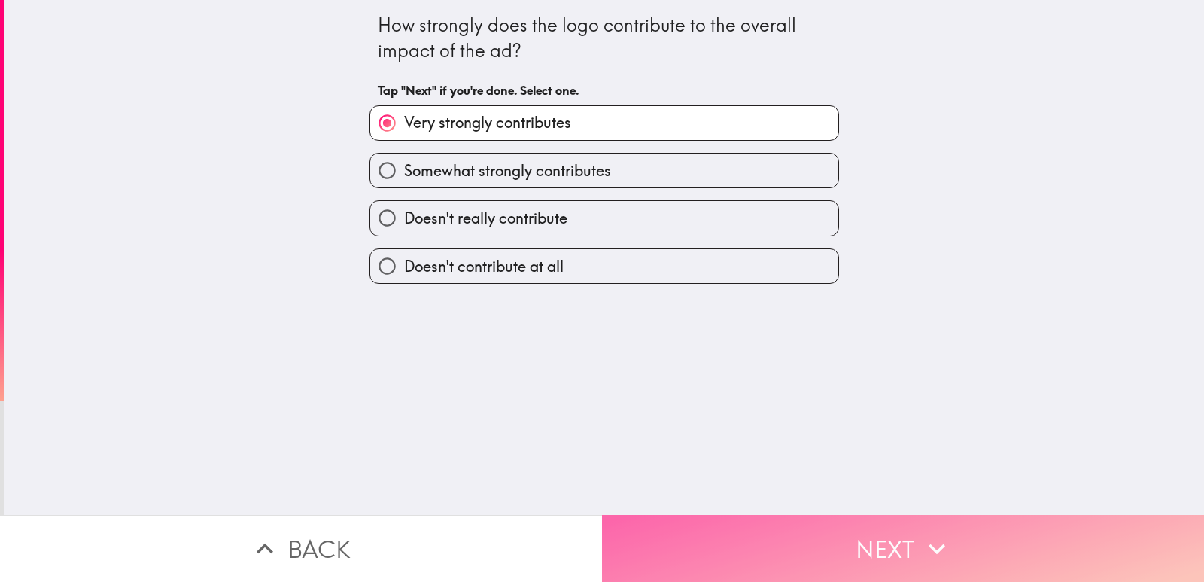
click at [811, 530] on button "Next" at bounding box center [903, 548] width 602 height 67
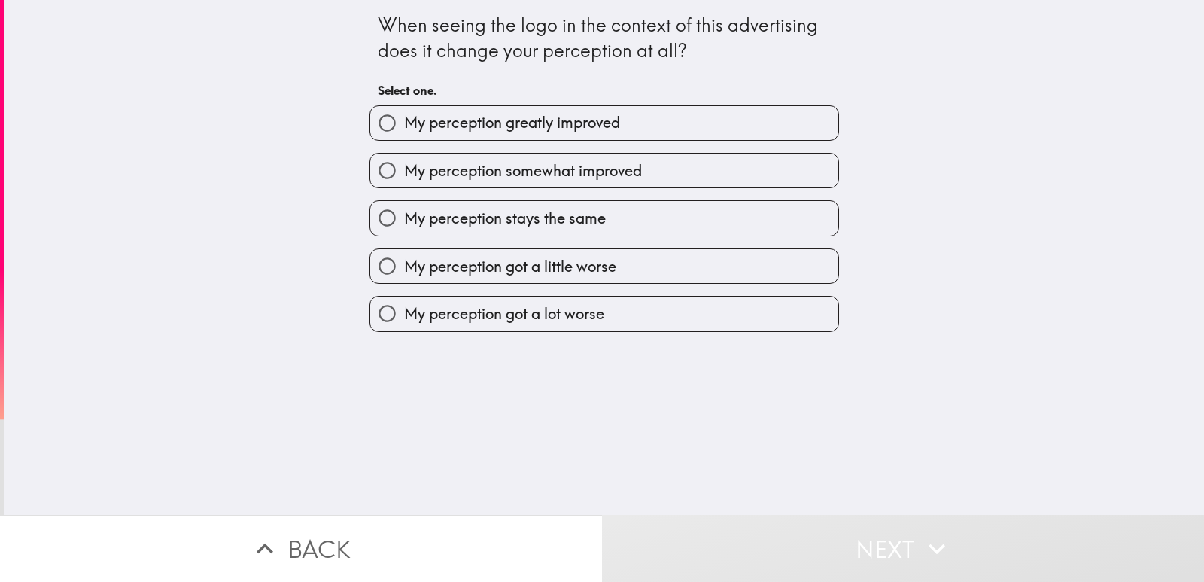
click at [533, 116] on span "My perception greatly improved" at bounding box center [512, 122] width 216 height 21
click at [404, 116] on input "My perception greatly improved" at bounding box center [387, 123] width 34 height 34
radio input "true"
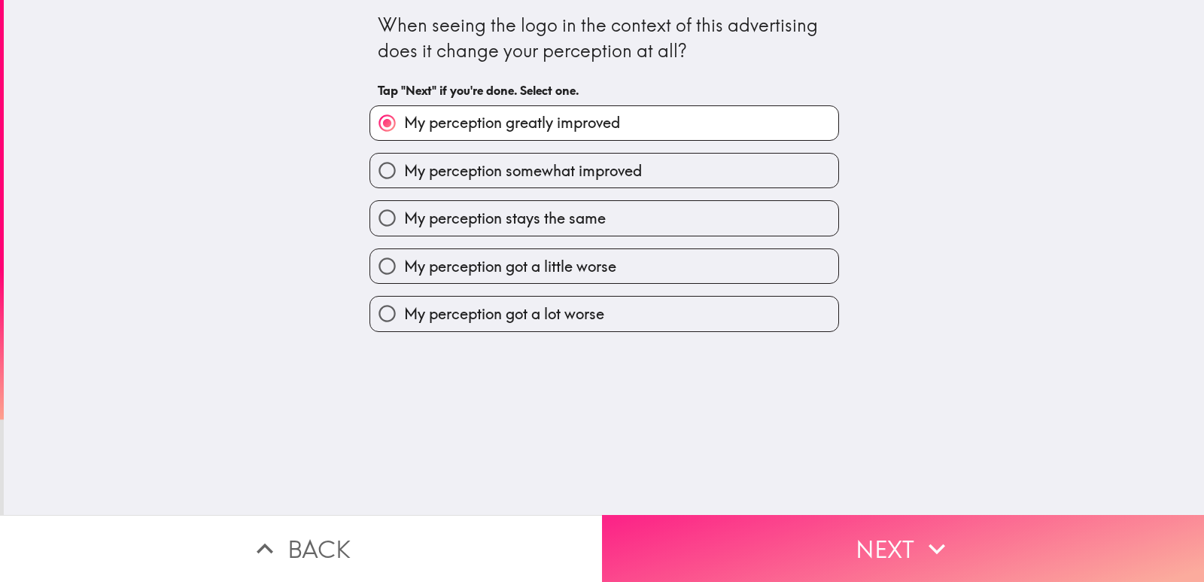
click at [723, 532] on button "Next" at bounding box center [903, 548] width 602 height 67
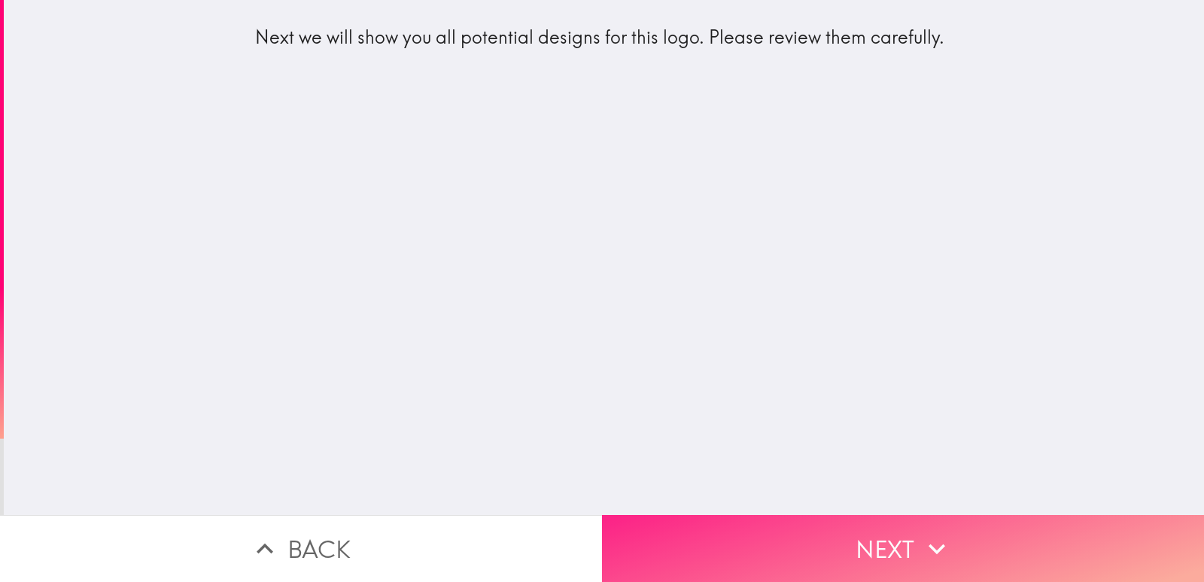
click at [756, 533] on button "Next" at bounding box center [903, 548] width 602 height 67
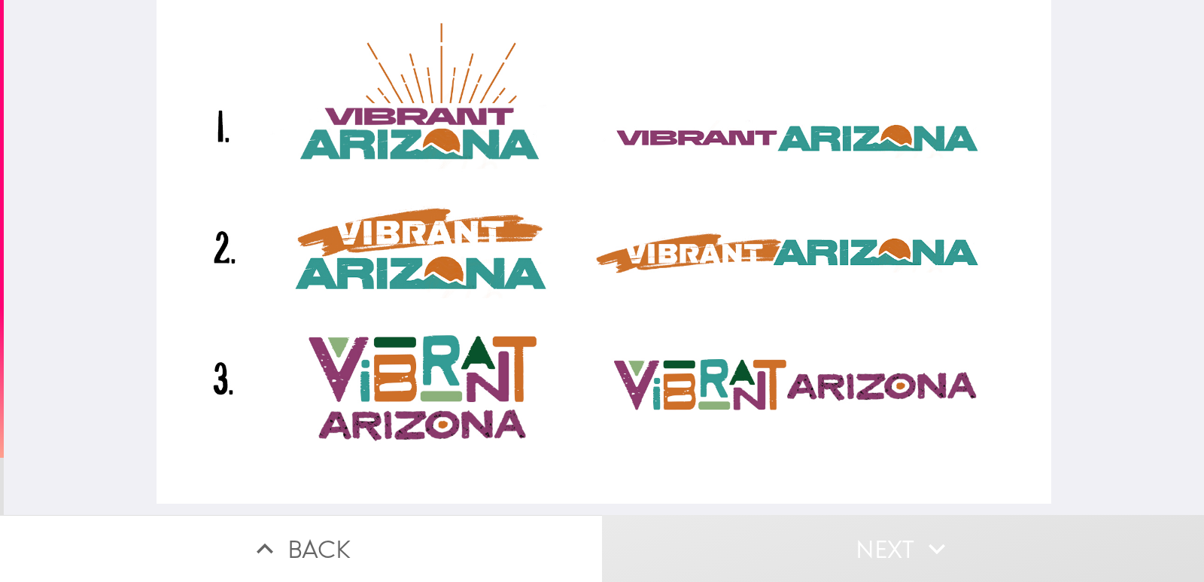
click at [439, 288] on div at bounding box center [603, 251] width 895 height 503
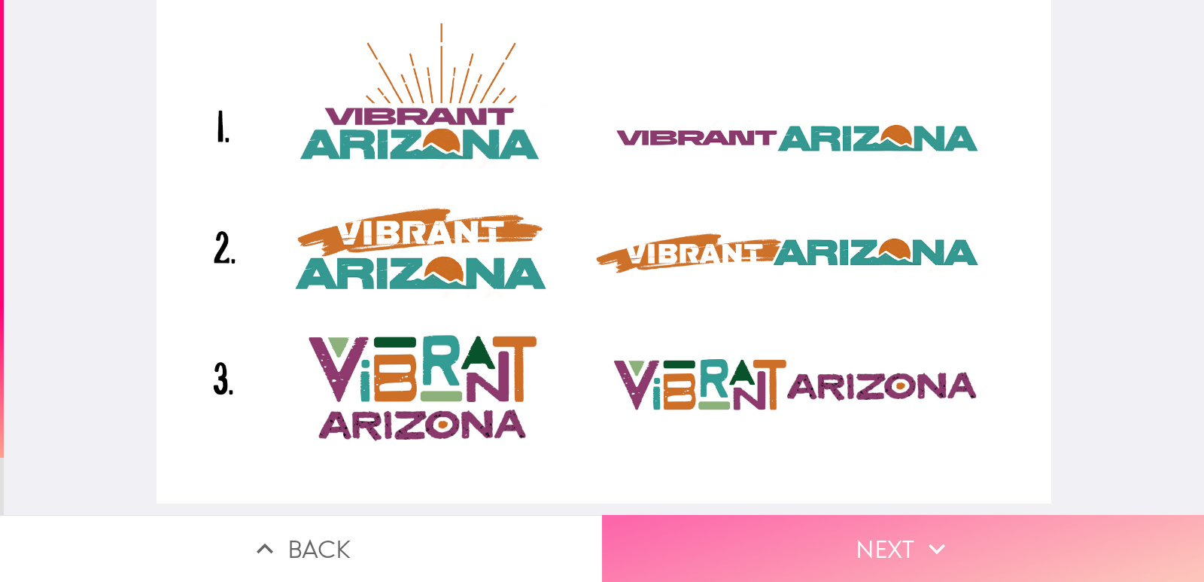
click at [849, 530] on button "Next" at bounding box center [903, 548] width 602 height 67
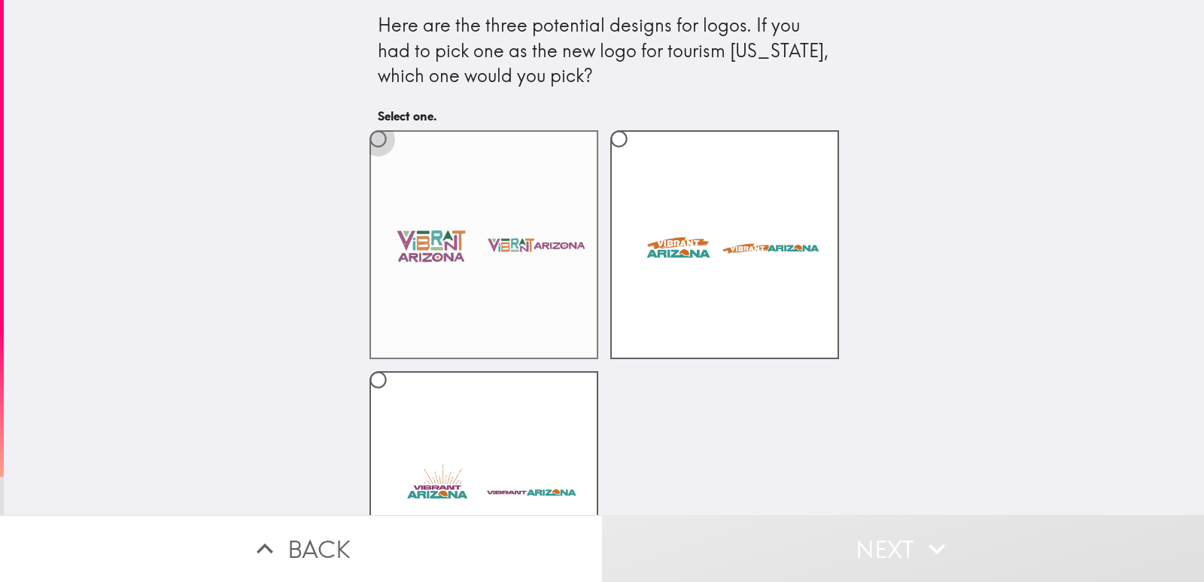
click at [366, 135] on input "radio" at bounding box center [378, 139] width 34 height 34
radio input "true"
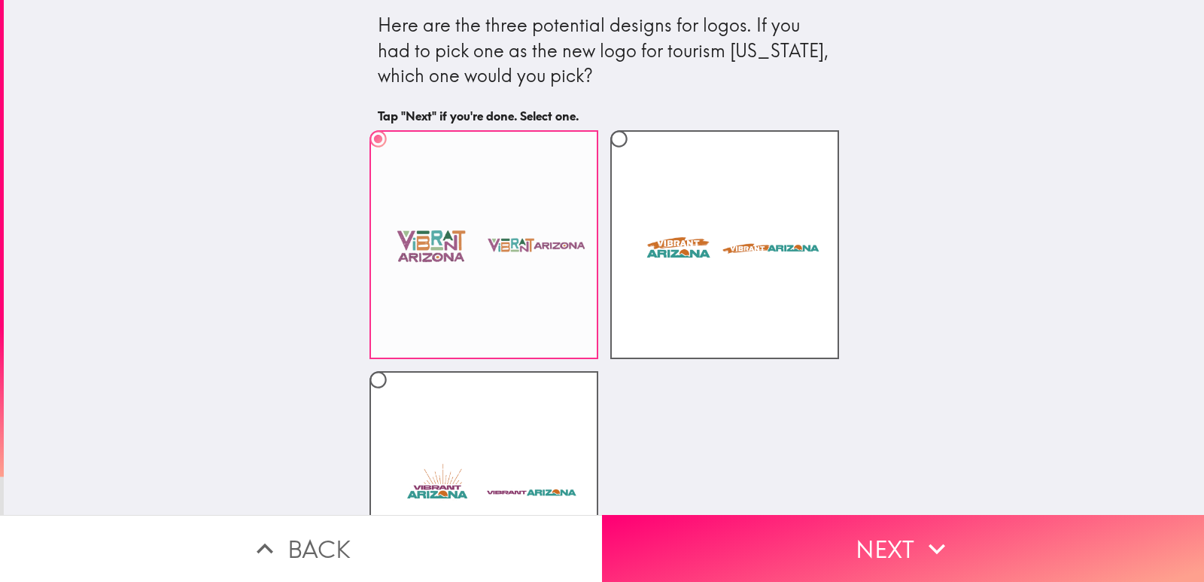
scroll to position [96, 0]
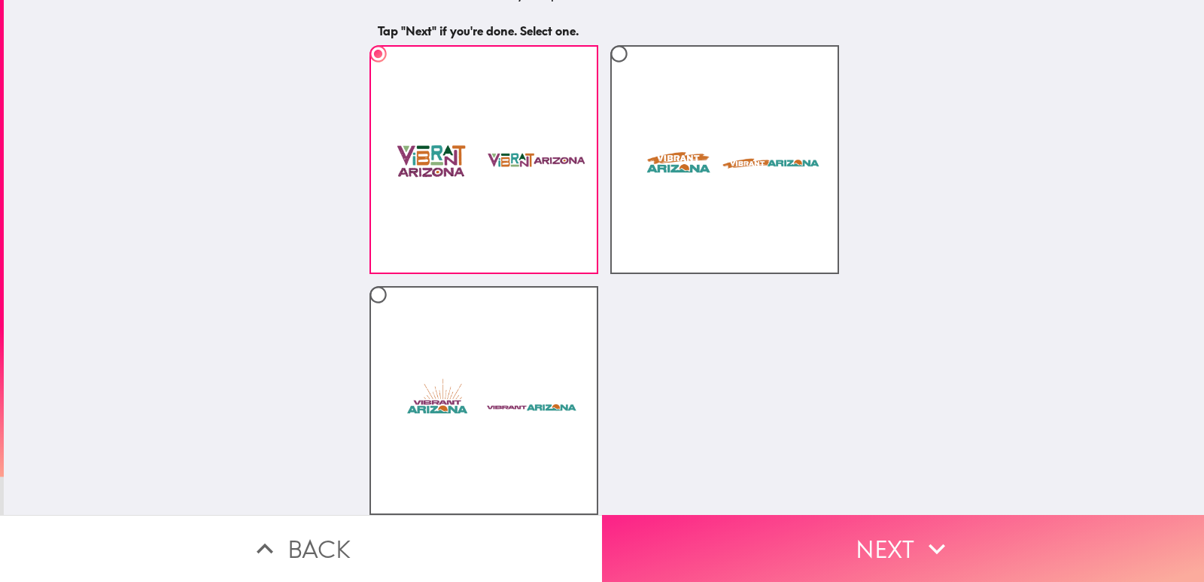
click at [735, 518] on button "Next" at bounding box center [903, 548] width 602 height 67
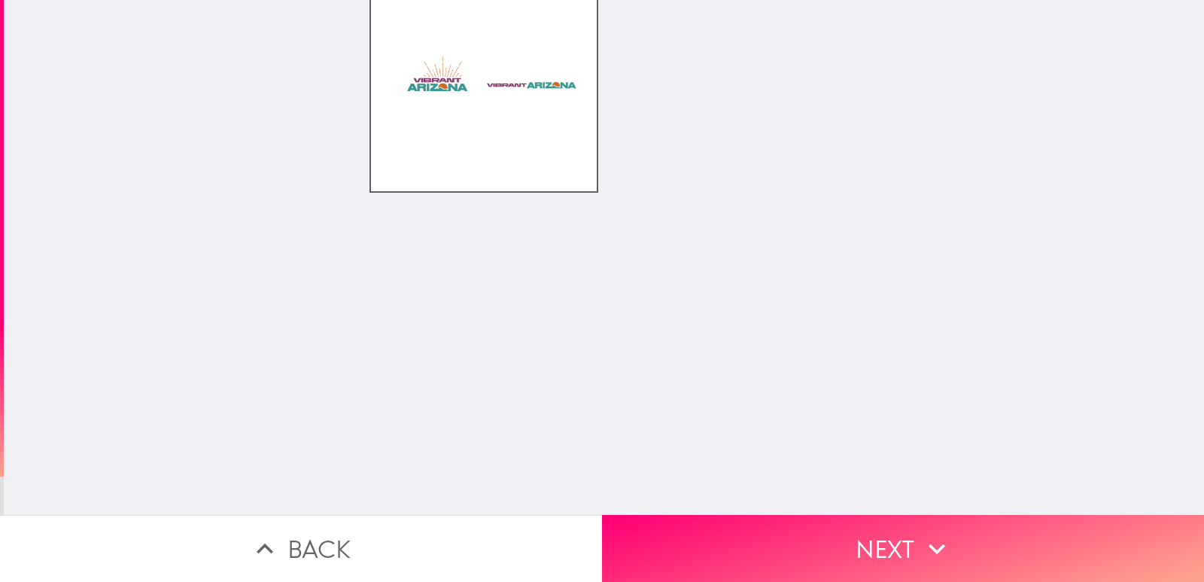
scroll to position [0, 0]
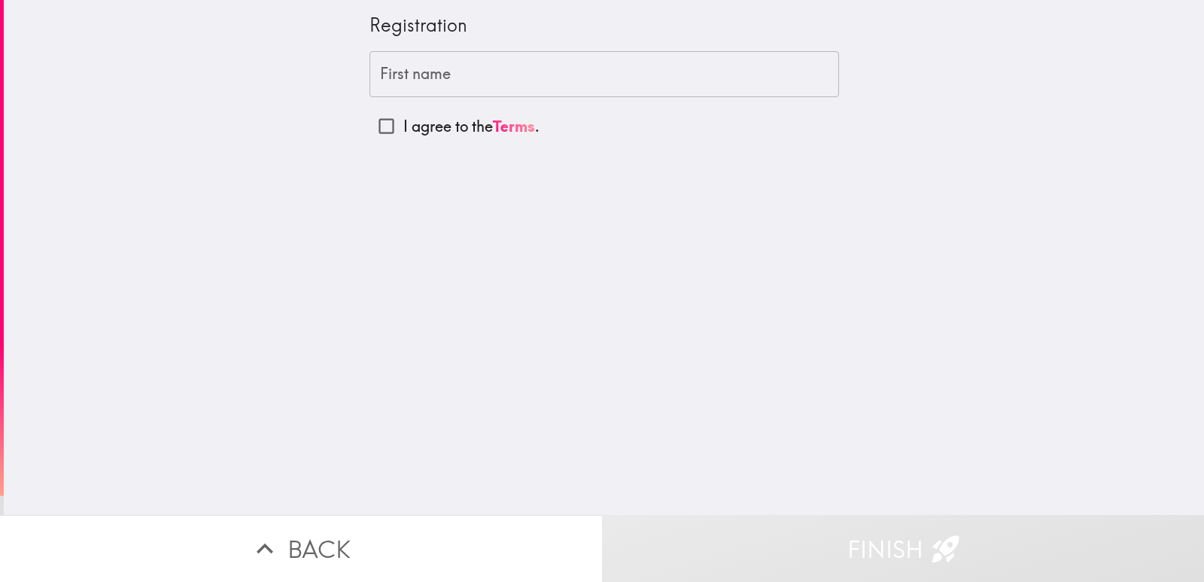
click at [408, 72] on input "First name" at bounding box center [603, 74] width 469 height 47
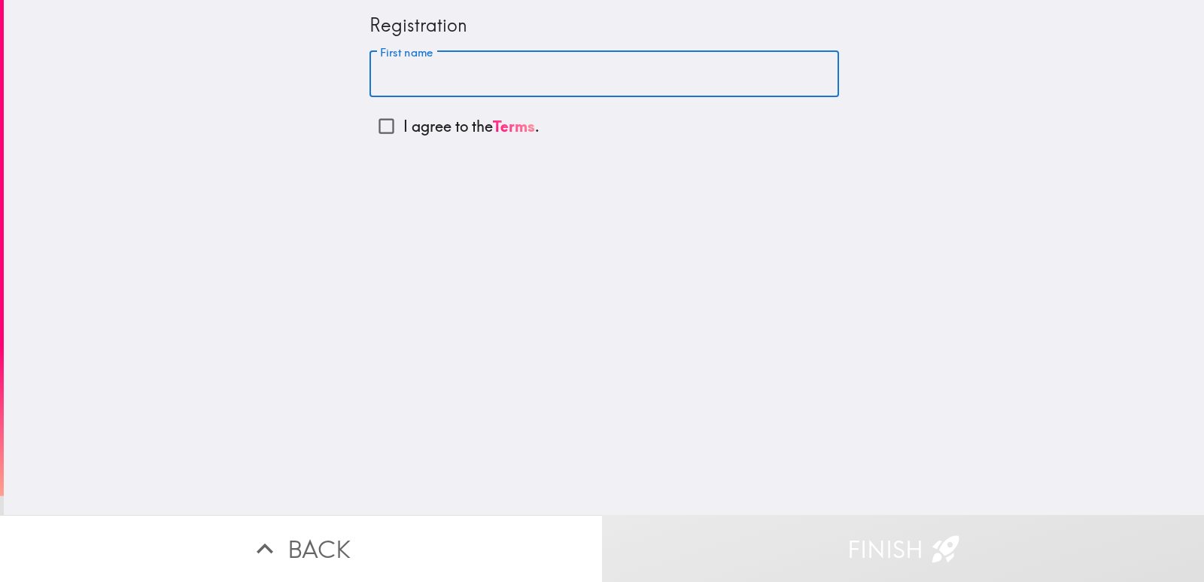
click at [441, 82] on input "First name" at bounding box center [603, 74] width 469 height 47
paste input "[PERSON_NAME]"
type input "[PERSON_NAME]"
click at [424, 123] on p "I agree to the Terms ." at bounding box center [471, 126] width 136 height 21
click at [403, 123] on input "I agree to the Terms ." at bounding box center [386, 126] width 34 height 34
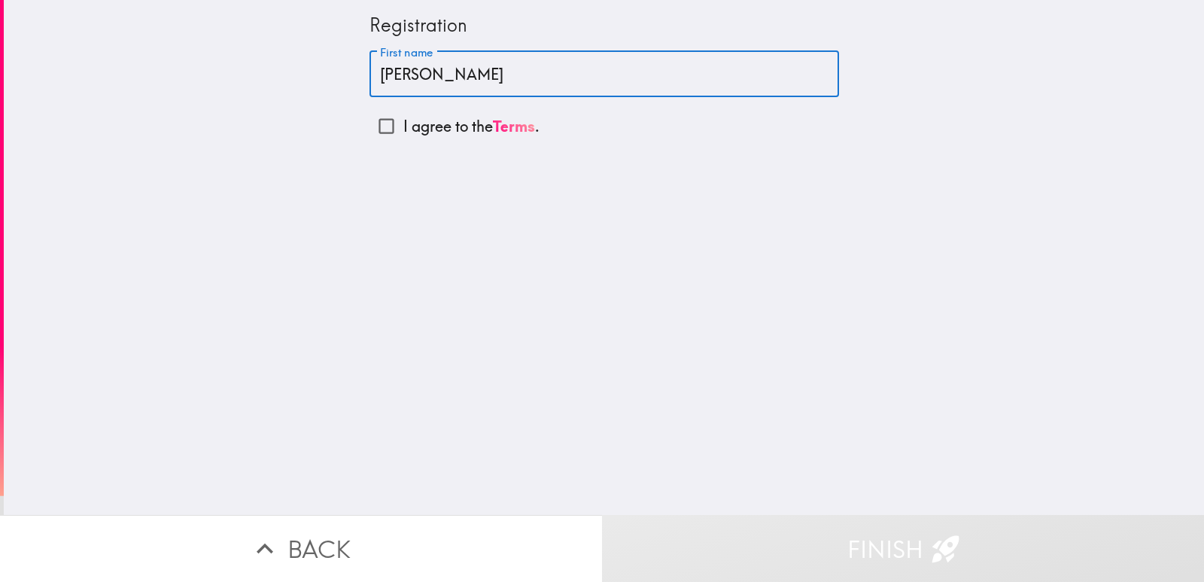
checkbox input "true"
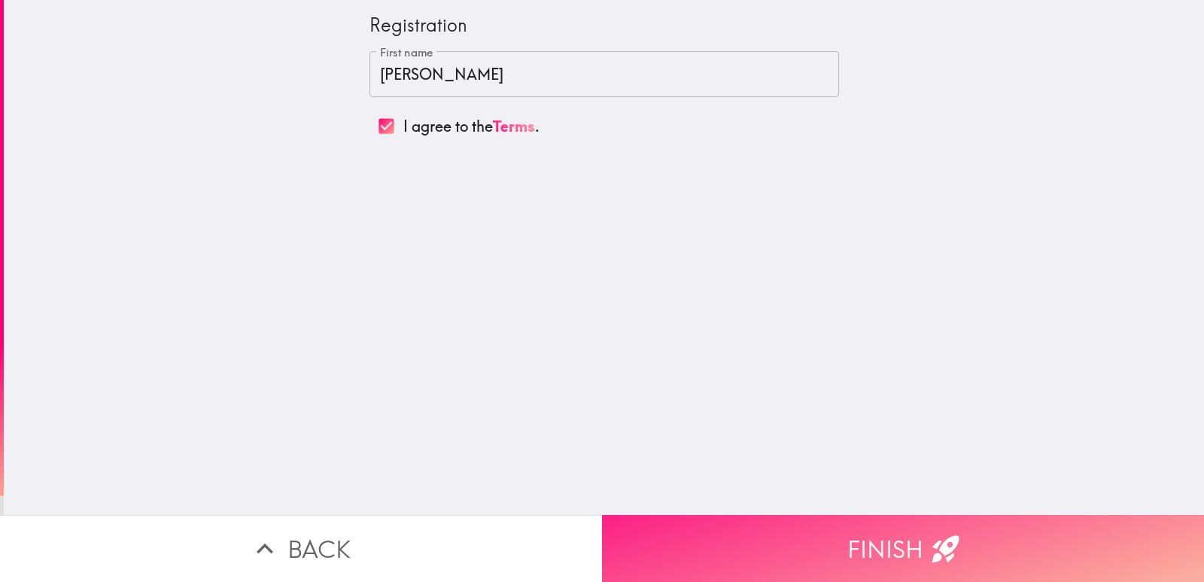
click at [782, 515] on button "Finish" at bounding box center [903, 548] width 602 height 67
